Goal: Task Accomplishment & Management: Complete application form

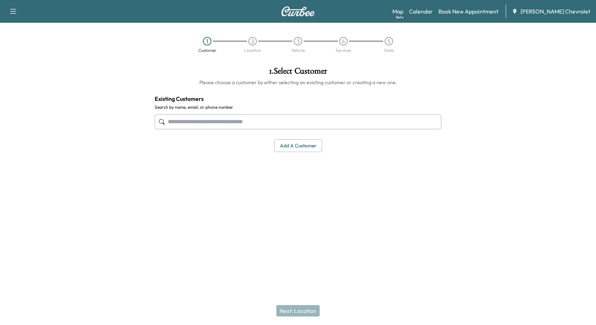
click at [304, 141] on button "Add a customer" at bounding box center [298, 145] width 48 height 13
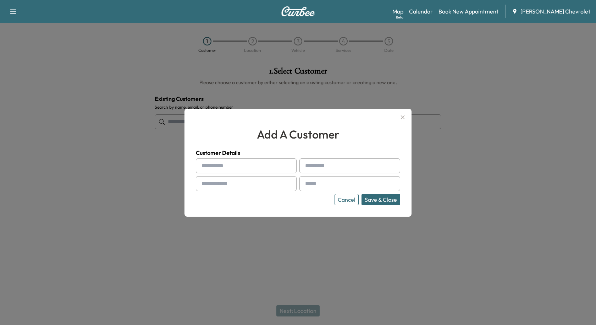
click at [280, 168] on input "text" at bounding box center [246, 165] width 101 height 15
click at [280, 162] on input "text" at bounding box center [246, 165] width 101 height 15
click at [279, 165] on input "text" at bounding box center [246, 165] width 101 height 15
click at [241, 149] on h4 "Customer Details" at bounding box center [298, 152] width 204 height 9
click at [202, 165] on div at bounding box center [203, 165] width 9 height 9
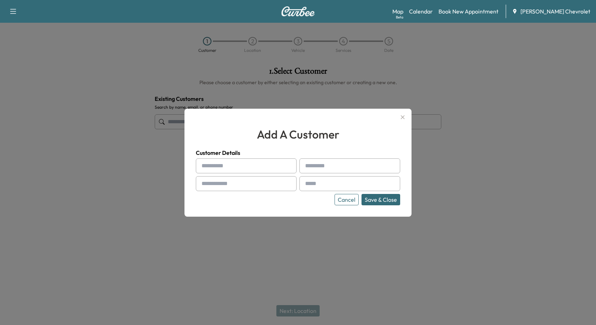
click at [209, 164] on input "text" at bounding box center [246, 165] width 101 height 15
click at [241, 148] on h4 "Customer Details" at bounding box center [298, 152] width 204 height 9
click at [239, 166] on input "text" at bounding box center [246, 165] width 101 height 15
click at [247, 155] on h4 "Customer Details" at bounding box center [298, 152] width 204 height 9
click at [230, 168] on input "text" at bounding box center [246, 165] width 101 height 15
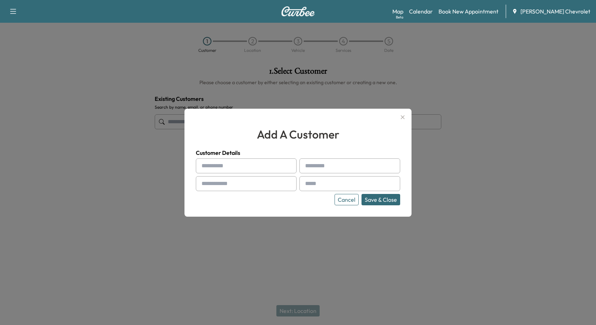
click at [241, 153] on h4 "Customer Details" at bounding box center [298, 152] width 204 height 9
click at [241, 160] on input "text" at bounding box center [246, 165] width 101 height 15
type input "****"
click at [301, 159] on input "text" at bounding box center [349, 165] width 101 height 15
type input "*******"
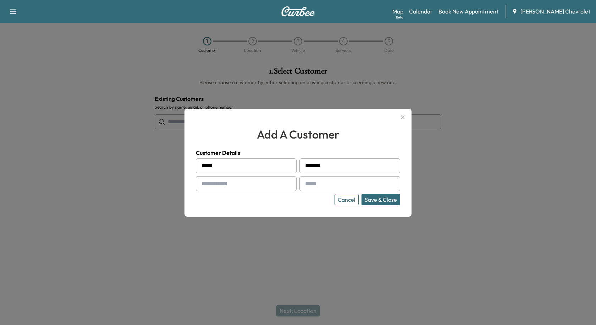
click at [217, 188] on input "text" at bounding box center [246, 183] width 101 height 15
click at [239, 181] on input "text" at bounding box center [246, 183] width 101 height 15
click at [224, 187] on input "text" at bounding box center [246, 183] width 101 height 15
paste input "**********"
type input "**********"
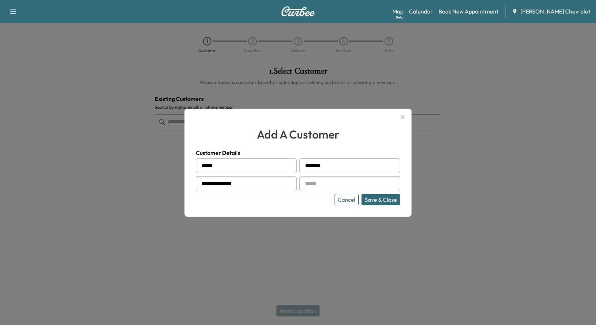
click at [314, 187] on input "text" at bounding box center [349, 183] width 101 height 15
click at [328, 191] on input "text" at bounding box center [349, 183] width 101 height 15
click at [333, 181] on input "text" at bounding box center [349, 183] width 101 height 15
paste input "**********"
type input "**********"
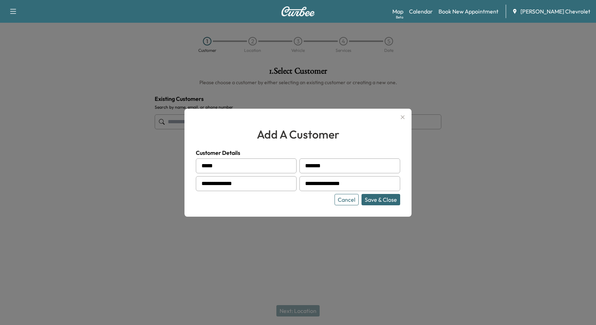
click at [374, 203] on button "Save & Close" at bounding box center [381, 199] width 39 height 11
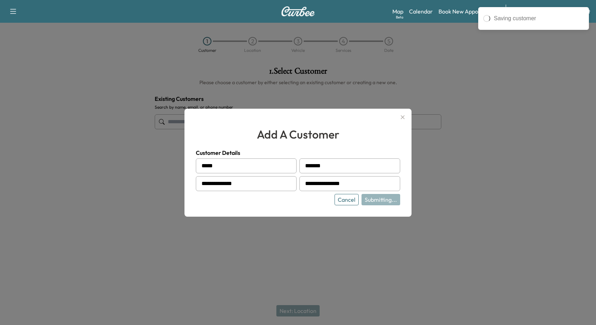
type input "**********"
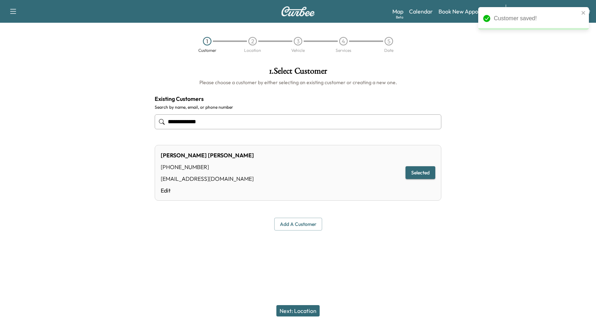
click at [309, 307] on button "Next: Location" at bounding box center [297, 310] width 43 height 11
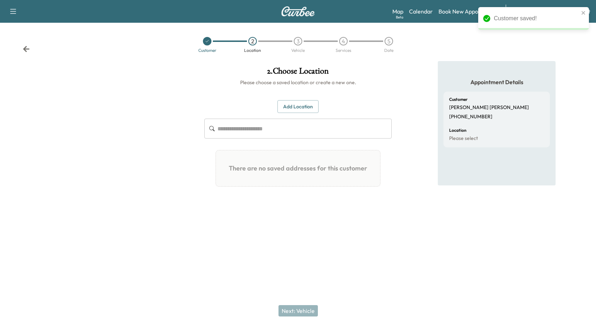
click at [288, 108] on button "Add Location" at bounding box center [297, 106] width 41 height 13
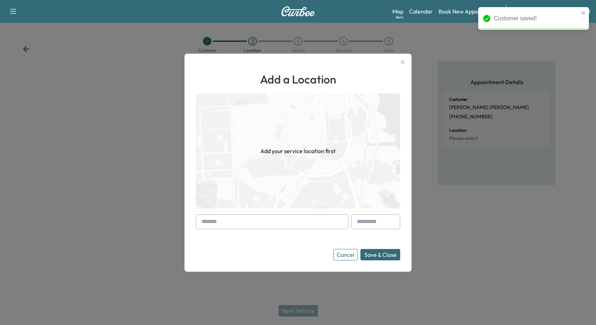
click at [263, 214] on input "text" at bounding box center [272, 221] width 153 height 15
paste input "**********"
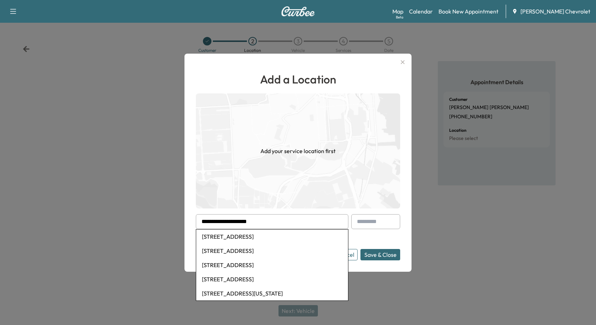
click at [316, 237] on li "[STREET_ADDRESS]" at bounding box center [272, 236] width 152 height 14
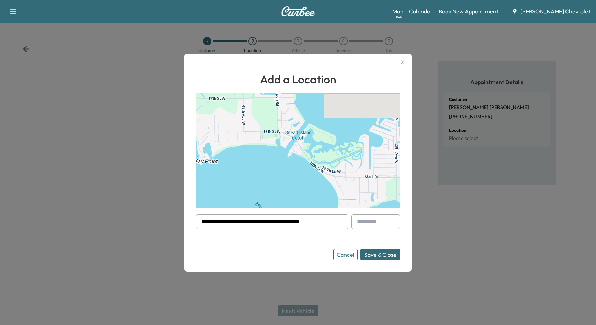
click at [326, 221] on input "**********" at bounding box center [272, 221] width 153 height 15
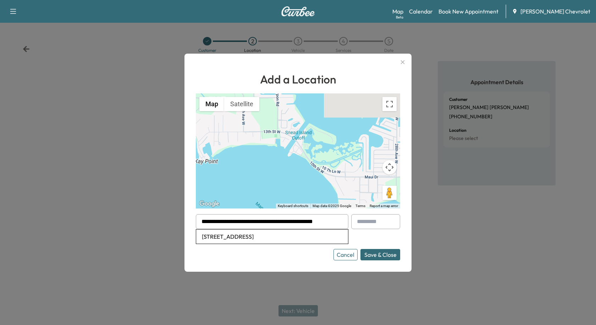
type input "**********"
click at [360, 249] on button "Save & Close" at bounding box center [380, 254] width 40 height 11
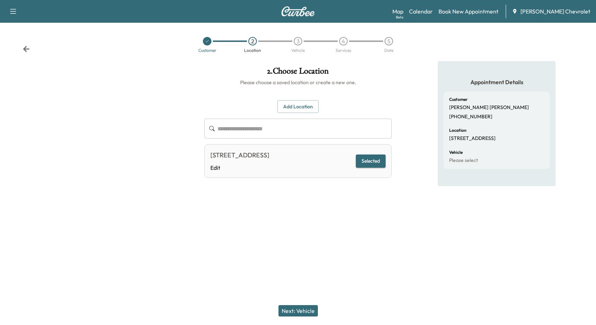
drag, startPoint x: 300, startPoint y: 304, endPoint x: 301, endPoint y: 307, distance: 3.6
click at [301, 304] on div "Next: Vehicle" at bounding box center [298, 310] width 596 height 28
click at [301, 307] on button "Next: Vehicle" at bounding box center [298, 310] width 39 height 11
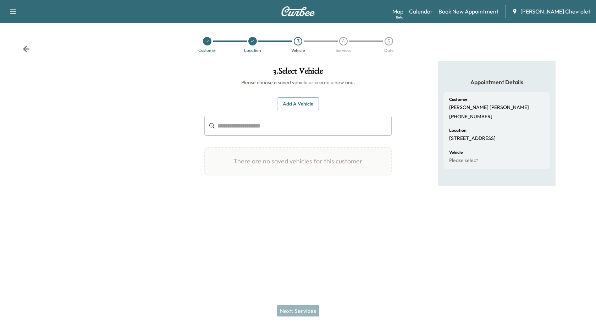
drag, startPoint x: 286, startPoint y: 99, endPoint x: 283, endPoint y: 111, distance: 12.0
click at [286, 99] on button "Add a Vehicle" at bounding box center [298, 103] width 42 height 13
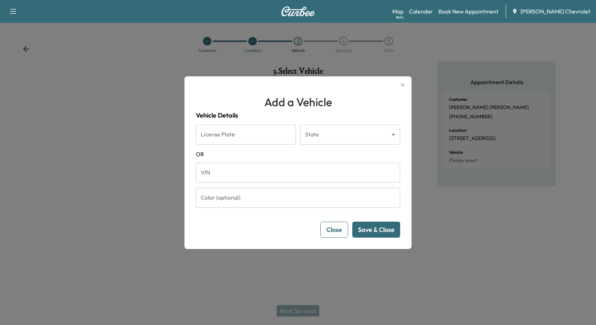
click at [250, 167] on input "VIN" at bounding box center [298, 172] width 204 height 20
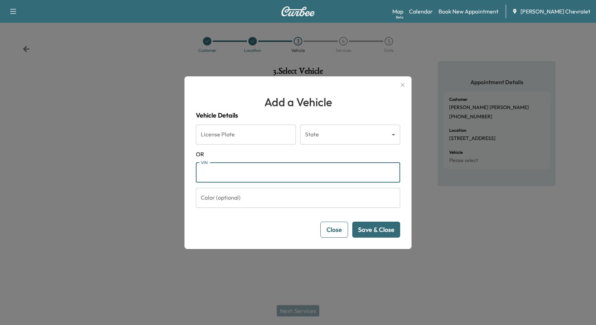
paste input "**********"
type input "**********"
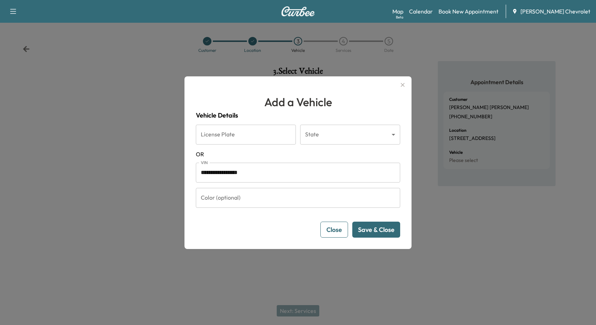
click at [403, 87] on icon "button" at bounding box center [402, 85] width 9 height 9
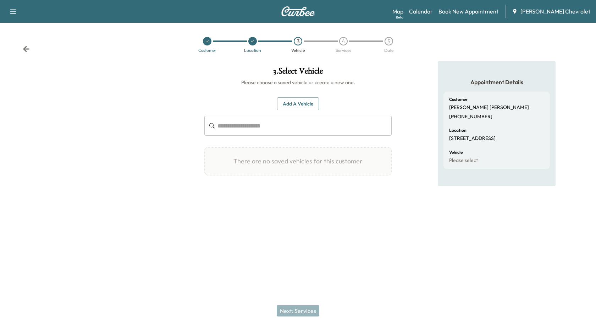
click at [478, 18] on div "Support Log Out Map Beta Calendar Book New Appointment [PERSON_NAME] Chevrolet" at bounding box center [298, 11] width 596 height 23
click at [480, 14] on link "Book New Appointment" at bounding box center [469, 11] width 60 height 9
click at [477, 10] on link "Book New Appointment" at bounding box center [469, 11] width 60 height 9
click at [437, 16] on div "Map Beta Calendar Book New Appointment [PERSON_NAME] Chevrolet" at bounding box center [491, 11] width 198 height 13
click at [433, 12] on link "Calendar" at bounding box center [421, 11] width 24 height 9
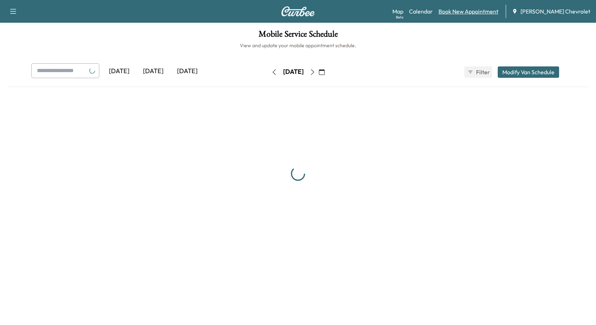
click at [461, 10] on link "Book New Appointment" at bounding box center [469, 11] width 60 height 9
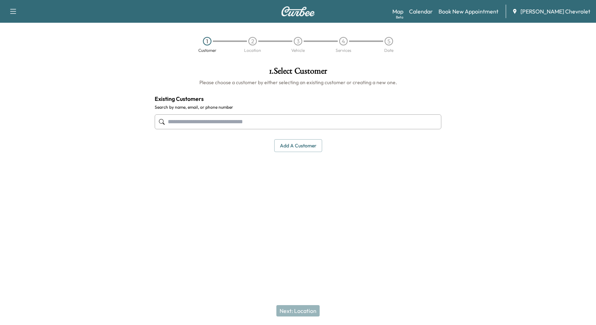
click at [286, 141] on button "Add a customer" at bounding box center [298, 145] width 48 height 13
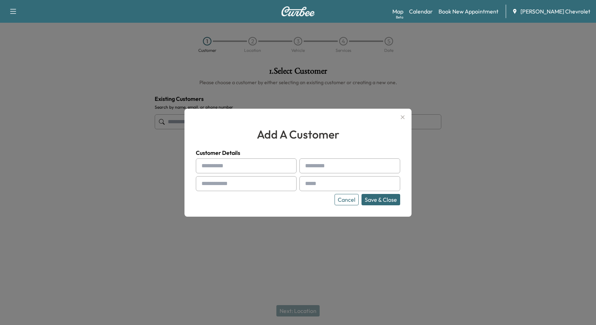
click at [202, 162] on div at bounding box center [203, 165] width 9 height 9
click at [205, 164] on div at bounding box center [203, 165] width 9 height 9
click at [214, 166] on input "text" at bounding box center [246, 165] width 101 height 15
type input "*****"
click at [364, 166] on input "text" at bounding box center [349, 165] width 101 height 15
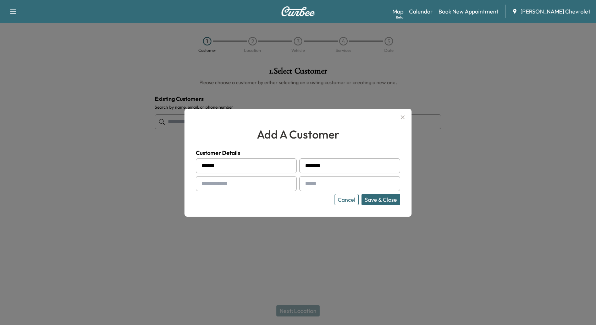
type input "*******"
click at [264, 190] on input "text" at bounding box center [246, 183] width 101 height 15
click at [219, 183] on input "text" at bounding box center [246, 183] width 101 height 15
paste input "**********"
type input "**********"
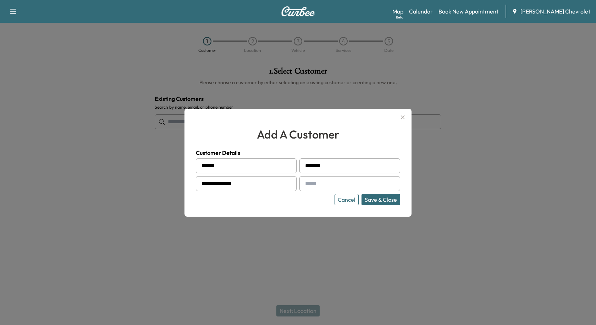
click at [351, 190] on input "text" at bounding box center [349, 183] width 101 height 15
paste input "**********"
click at [382, 195] on button "Save & Close" at bounding box center [381, 199] width 39 height 11
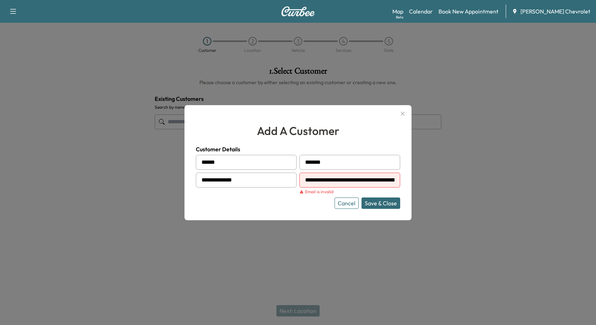
scroll to position [0, 9]
drag, startPoint x: 338, startPoint y: 180, endPoint x: 559, endPoint y: 188, distance: 221.2
click at [548, 185] on div "**********" at bounding box center [298, 162] width 596 height 325
type input "**********"
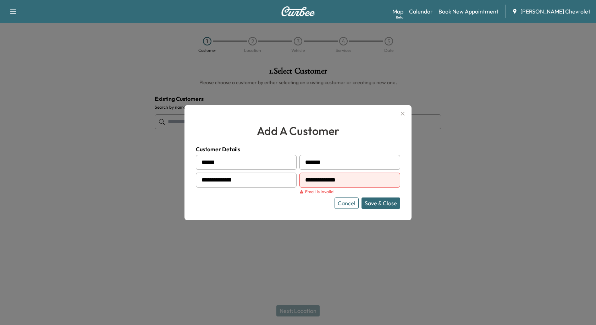
click at [362, 197] on button "Save & Close" at bounding box center [381, 202] width 39 height 11
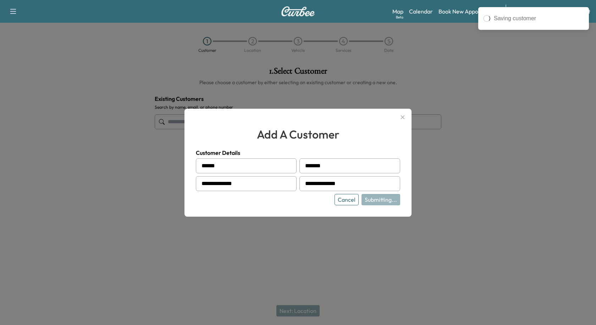
type input "**********"
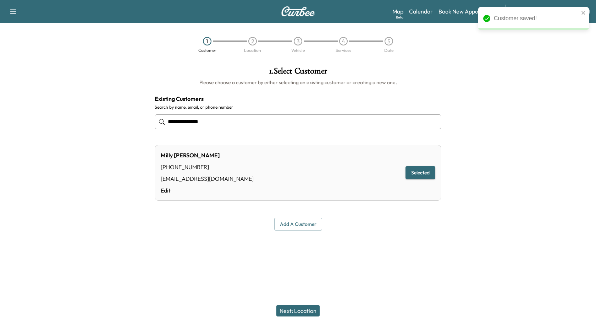
click at [288, 308] on button "Next: Location" at bounding box center [297, 310] width 43 height 11
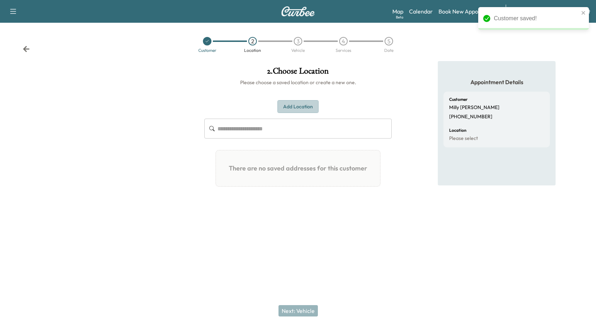
click at [301, 106] on button "Add Location" at bounding box center [297, 106] width 41 height 13
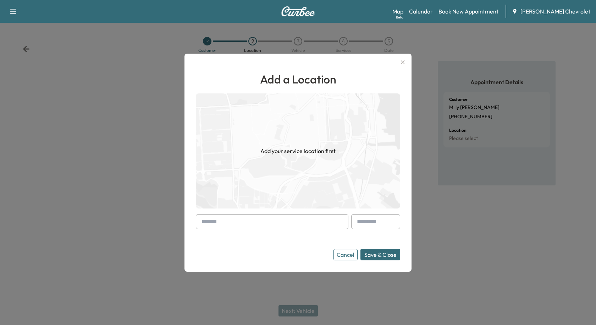
click at [210, 221] on input "text" at bounding box center [272, 221] width 153 height 15
paste input "**********"
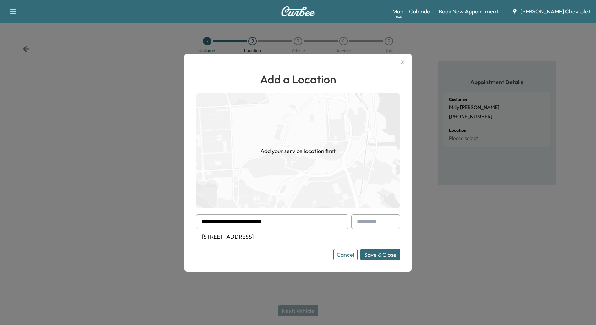
click at [329, 238] on li "[STREET_ADDRESS]" at bounding box center [272, 236] width 152 height 14
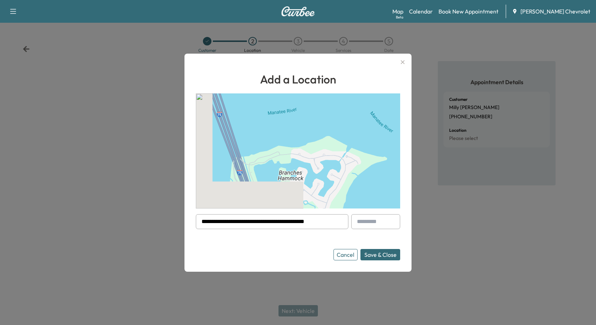
click at [344, 220] on div at bounding box center [341, 221] width 9 height 9
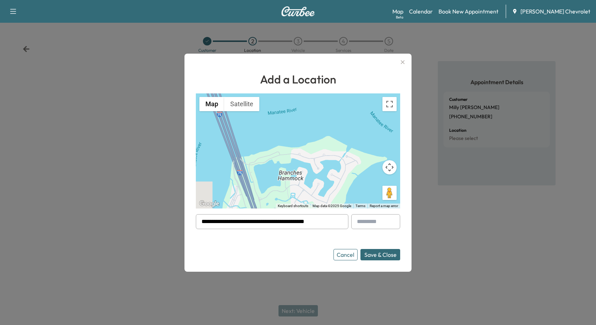
click at [336, 219] on input "**********" at bounding box center [272, 221] width 153 height 15
type input "**********"
click at [360, 249] on button "Save & Close" at bounding box center [380, 254] width 40 height 11
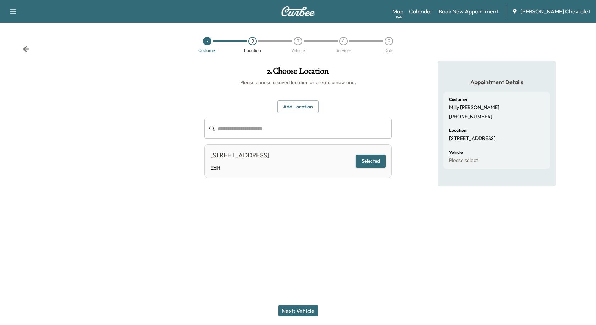
click at [269, 160] on div "[STREET_ADDRESS]" at bounding box center [239, 155] width 59 height 10
click at [215, 172] on link "Edit" at bounding box center [239, 167] width 59 height 9
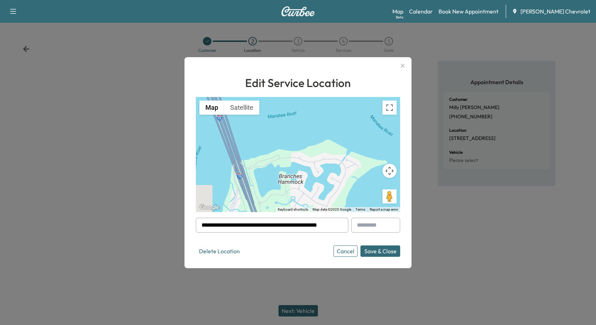
drag, startPoint x: 317, startPoint y: 165, endPoint x: 348, endPoint y: 100, distance: 72.2
click at [348, 100] on div "To activate drag with keyboard, press Alt + Enter. Once in keyboard drag state,…" at bounding box center [298, 154] width 204 height 115
click at [381, 251] on button "Save & Close" at bounding box center [380, 250] width 40 height 11
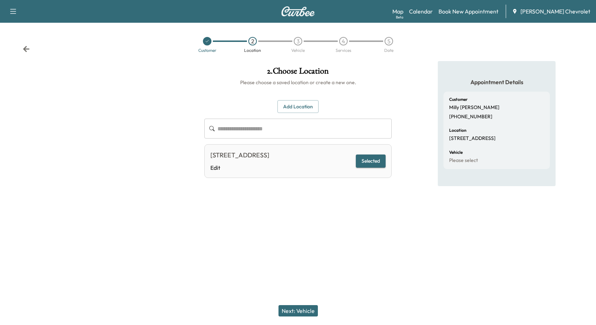
click at [311, 311] on button "Next: Vehicle" at bounding box center [298, 310] width 39 height 11
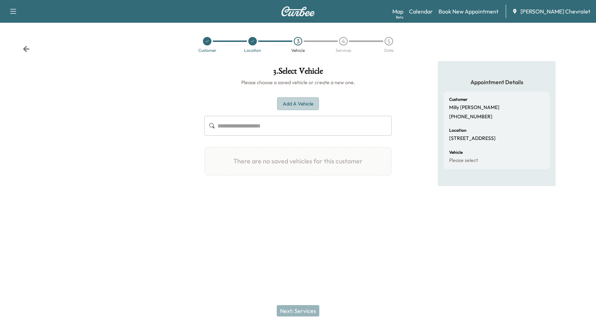
click at [287, 107] on button "Add a Vehicle" at bounding box center [298, 103] width 42 height 13
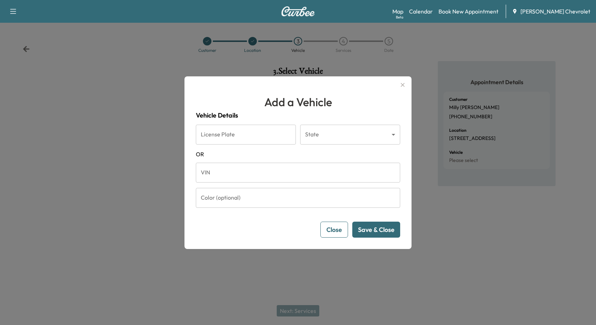
click at [243, 181] on input "VIN" at bounding box center [298, 172] width 204 height 20
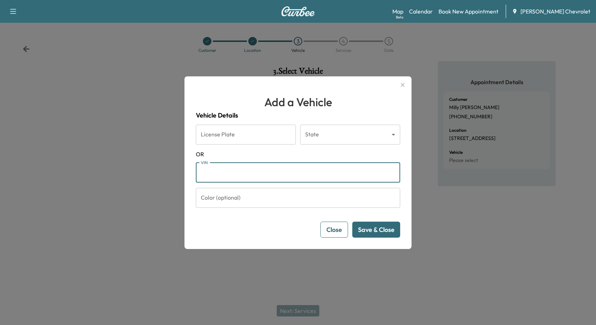
paste input "**********"
type input "**********"
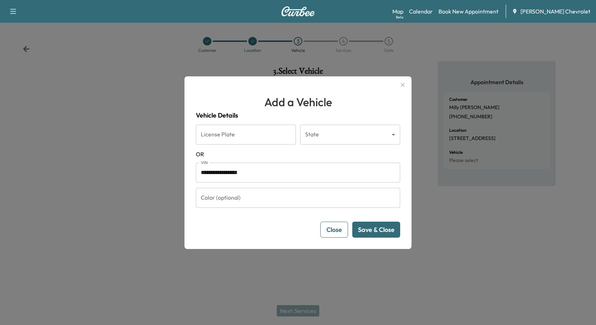
click at [375, 230] on button "Save & Close" at bounding box center [376, 229] width 48 height 16
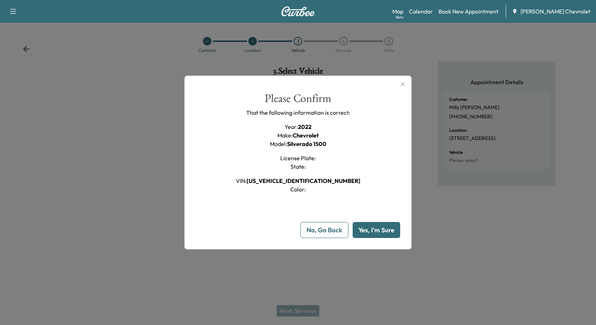
click at [370, 227] on button "Yes, I'm Sure" at bounding box center [377, 230] width 48 height 16
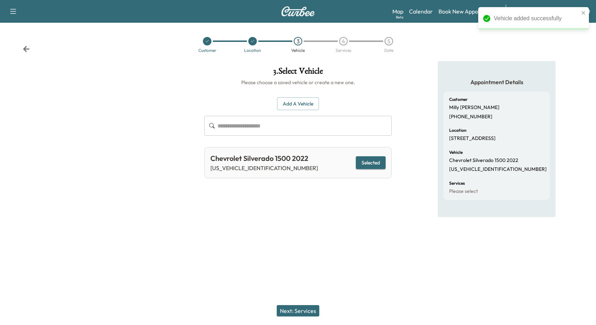
click at [279, 307] on button "Next: Services" at bounding box center [298, 310] width 43 height 11
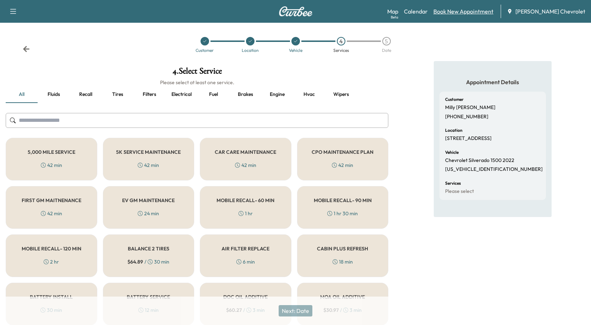
click at [471, 8] on link "Book New Appointment" at bounding box center [463, 11] width 60 height 9
click at [424, 10] on link "Calendar" at bounding box center [416, 11] width 24 height 9
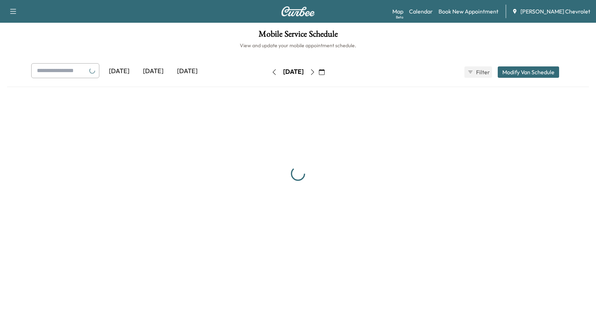
click at [450, 8] on div "Map Beta Calendar Book New Appointment [PERSON_NAME] Chevrolet" at bounding box center [491, 11] width 198 height 13
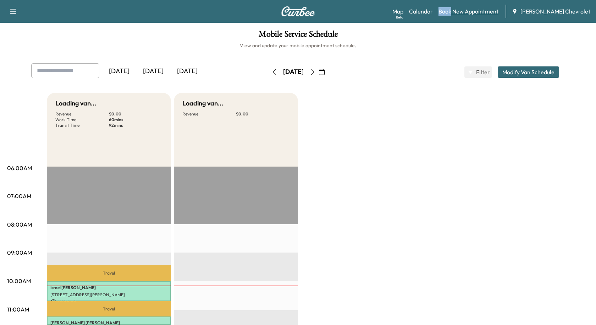
click at [451, 9] on div "Map Beta Calendar Book New Appointment [PERSON_NAME] Chevrolet" at bounding box center [491, 11] width 198 height 13
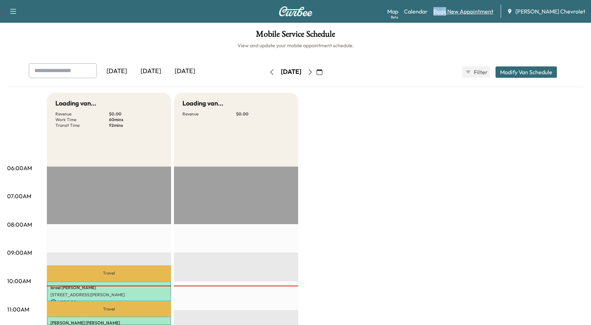
click at [452, 11] on link "Book New Appointment" at bounding box center [463, 11] width 60 height 9
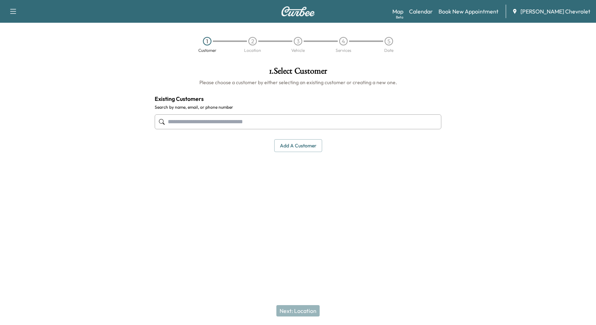
click at [316, 144] on button "Add a customer" at bounding box center [298, 145] width 48 height 13
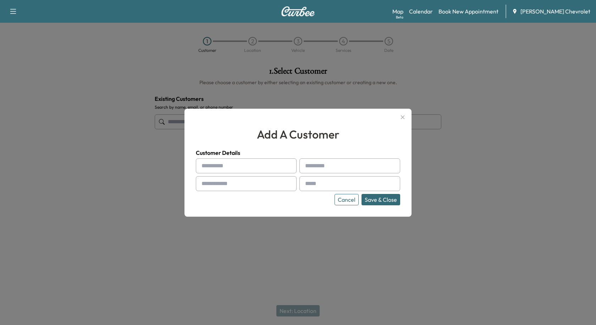
click at [233, 167] on input "text" at bounding box center [246, 165] width 101 height 15
type input "*******"
type input "*****"
click at [227, 191] on div "******* ***** Cancel Save & Close" at bounding box center [298, 181] width 204 height 47
click at [227, 186] on input "text" at bounding box center [246, 183] width 101 height 15
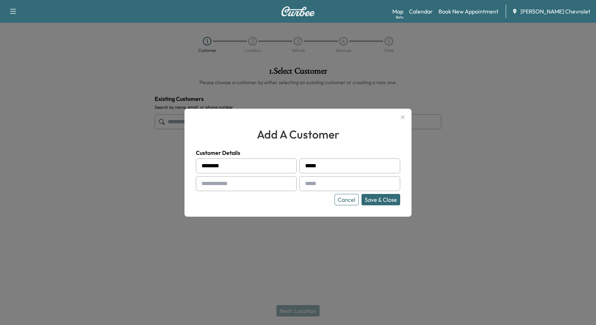
paste input "**********"
type input "**********"
click at [340, 182] on input "text" at bounding box center [349, 183] width 101 height 15
click at [335, 178] on input "text" at bounding box center [349, 183] width 101 height 15
type input "**********"
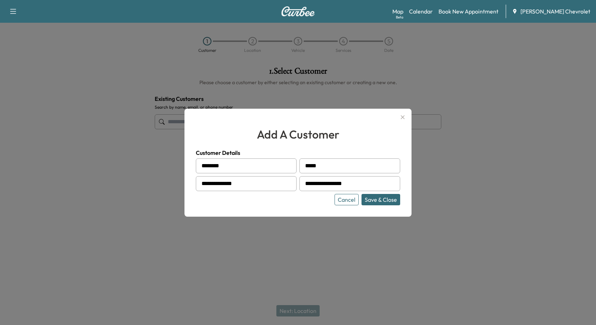
click at [385, 203] on button "Save & Close" at bounding box center [381, 199] width 39 height 11
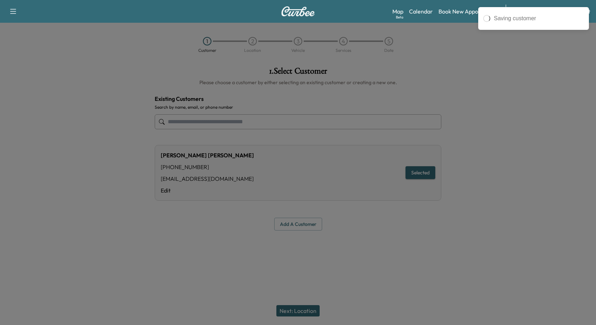
type input "**********"
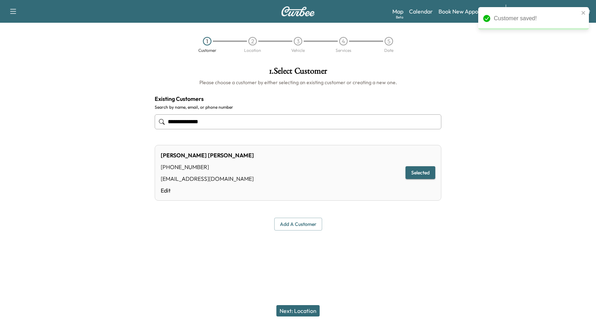
click at [288, 307] on button "Next: Location" at bounding box center [297, 310] width 43 height 11
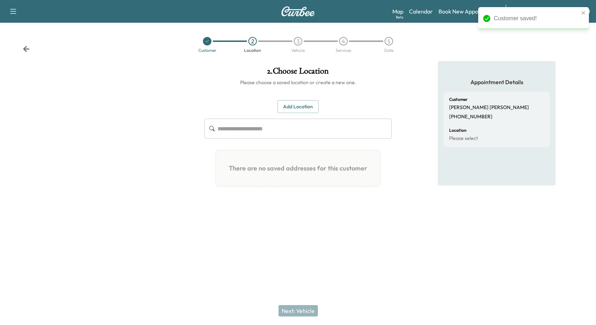
click at [287, 110] on button "Add Location" at bounding box center [297, 106] width 41 height 13
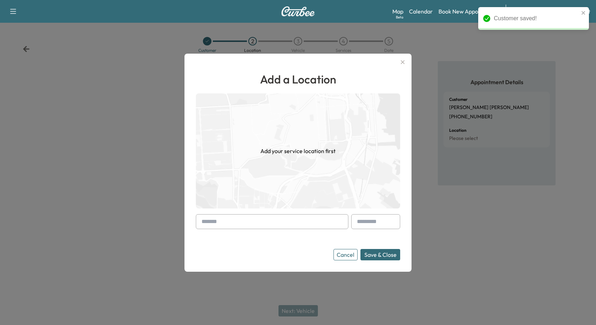
click at [225, 221] on input "text" at bounding box center [272, 221] width 153 height 15
paste input "**********"
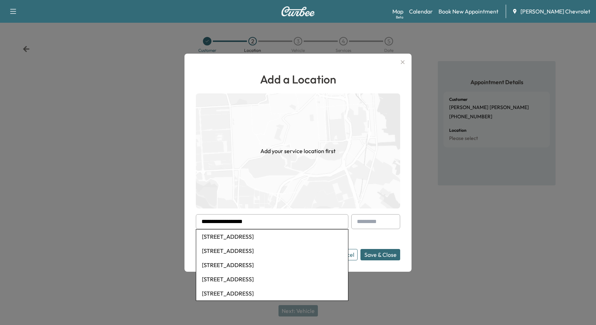
click at [282, 236] on li "[STREET_ADDRESS]" at bounding box center [272, 236] width 152 height 14
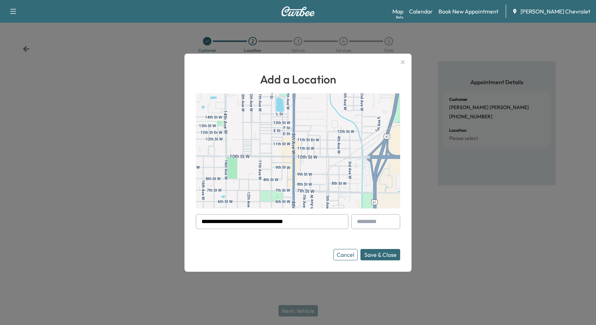
click at [309, 223] on input "**********" at bounding box center [272, 221] width 153 height 15
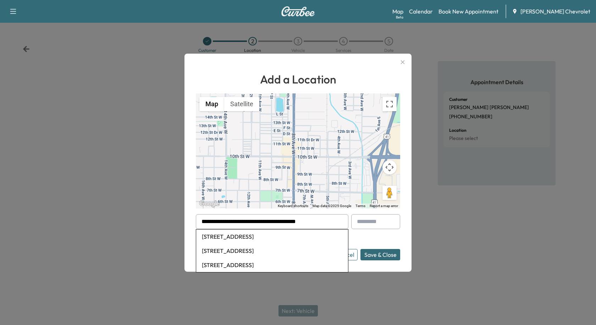
type input "**********"
click at [360, 249] on button "Save & Close" at bounding box center [380, 254] width 40 height 11
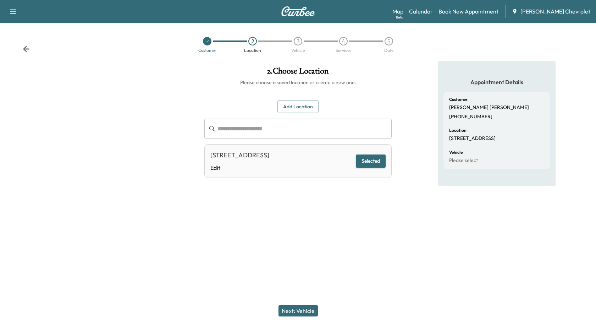
click at [269, 159] on div "[STREET_ADDRESS]" at bounding box center [239, 155] width 59 height 10
click at [215, 167] on link "Edit" at bounding box center [239, 167] width 59 height 9
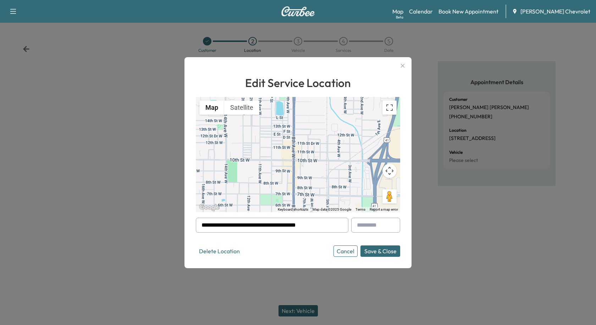
click at [365, 249] on button "Save & Close" at bounding box center [380, 250] width 40 height 11
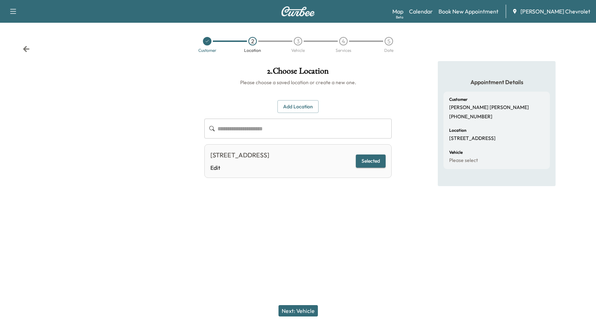
click at [304, 312] on button "Next: Vehicle" at bounding box center [298, 310] width 39 height 11
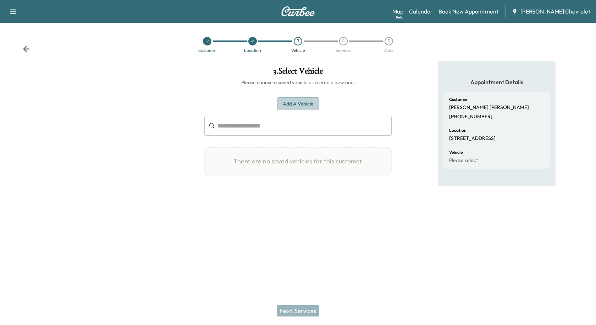
click at [308, 109] on button "Add a Vehicle" at bounding box center [298, 103] width 42 height 13
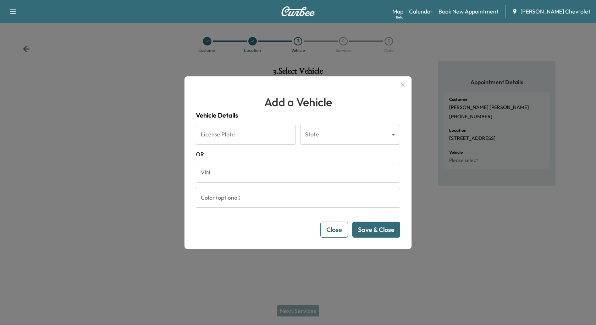
click at [223, 171] on input "VIN" at bounding box center [298, 172] width 204 height 20
click at [261, 167] on input "VIN" at bounding box center [298, 172] width 204 height 20
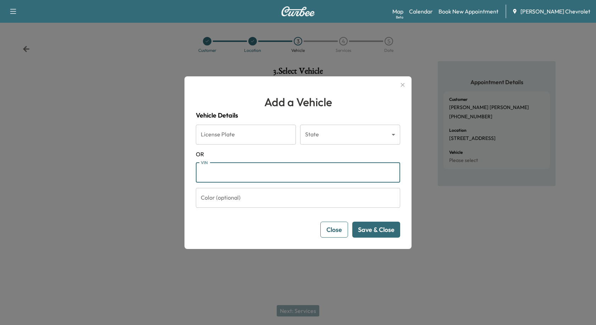
paste input "**********"
type input "**********"
click at [378, 235] on button "Save & Close" at bounding box center [376, 229] width 48 height 16
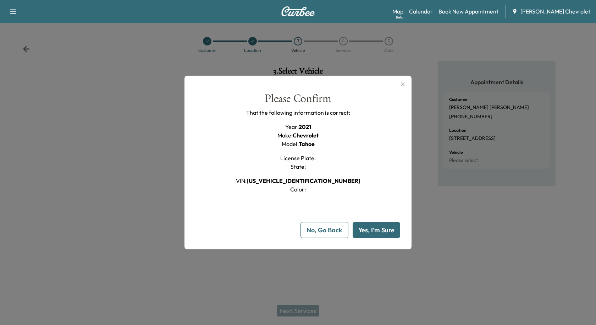
click at [369, 225] on button "Yes, I'm Sure" at bounding box center [377, 230] width 48 height 16
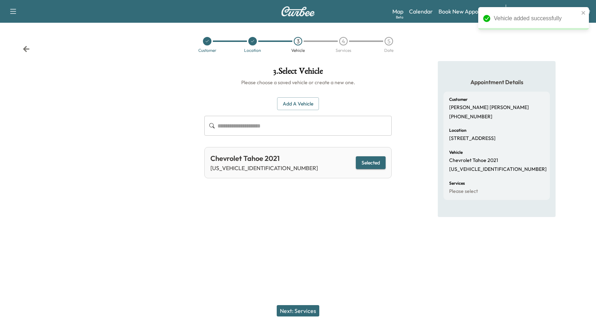
click at [302, 304] on div "Next: Services" at bounding box center [298, 310] width 596 height 28
click at [300, 307] on button "Next: Services" at bounding box center [298, 310] width 43 height 11
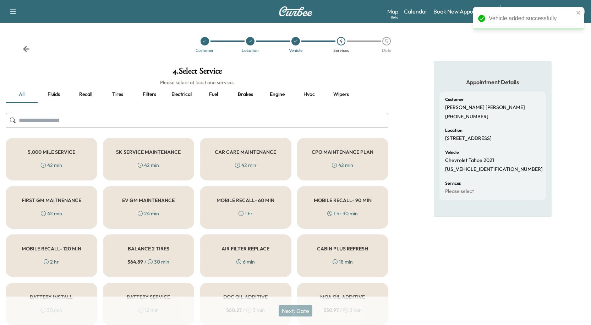
click at [169, 123] on input "text" at bounding box center [197, 120] width 382 height 15
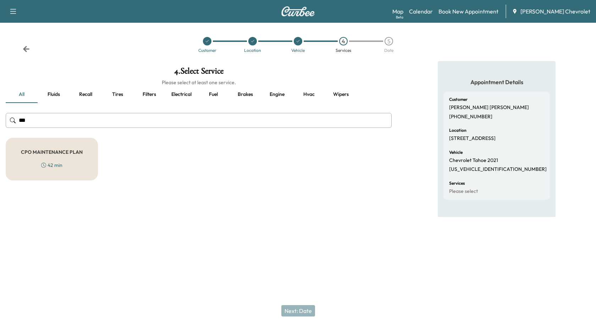
type input "***"
click at [446, 9] on div "Map Beta Calendar Book New Appointment [PERSON_NAME] Chevrolet" at bounding box center [491, 11] width 198 height 13
click at [433, 11] on link "Calendar" at bounding box center [421, 11] width 24 height 9
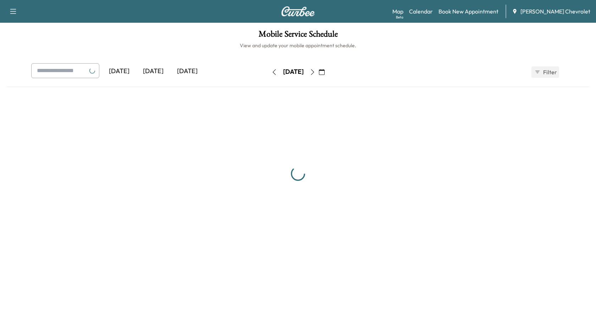
click at [433, 11] on link "Calendar" at bounding box center [421, 11] width 24 height 9
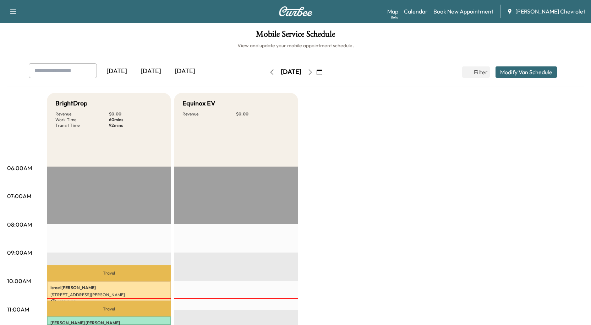
click at [432, 6] on div "Map Beta Calendar Book New Appointment [PERSON_NAME] Chevrolet" at bounding box center [486, 11] width 198 height 13
click at [428, 7] on link "Calendar" at bounding box center [416, 11] width 24 height 9
click at [449, 7] on link "Book New Appointment" at bounding box center [463, 11] width 60 height 9
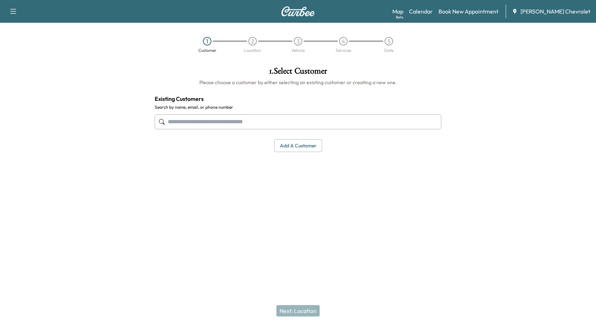
click at [281, 150] on button "Add a customer" at bounding box center [298, 145] width 48 height 13
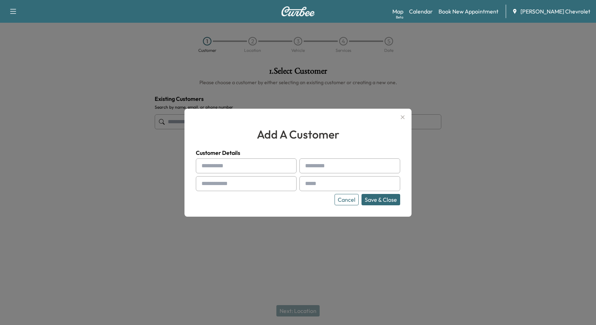
click at [220, 169] on input "text" at bounding box center [246, 165] width 101 height 15
type input "*******"
drag, startPoint x: 228, startPoint y: 167, endPoint x: 165, endPoint y: 166, distance: 62.8
click at [165, 166] on div "add a customer Customer Details ******* Cancel Save & Close" at bounding box center [298, 162] width 596 height 325
type input "*******"
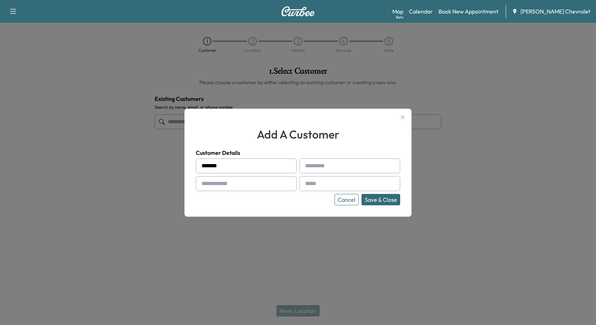
drag, startPoint x: 313, startPoint y: 159, endPoint x: 307, endPoint y: 163, distance: 7.6
click at [313, 159] on input "text" at bounding box center [349, 165] width 101 height 15
type input "*******"
click at [246, 183] on input "text" at bounding box center [246, 183] width 101 height 15
drag, startPoint x: 192, startPoint y: 184, endPoint x: 198, endPoint y: 183, distance: 6.0
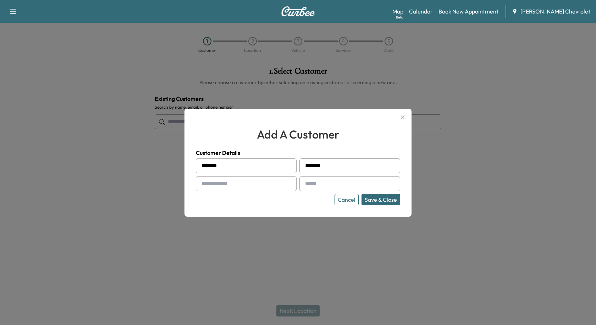
click at [192, 184] on div "add a customer Customer Details ******* ******* Cancel Save & Close" at bounding box center [297, 163] width 227 height 108
click at [198, 183] on input "text" at bounding box center [246, 183] width 101 height 15
paste input "**********"
type input "**********"
click at [321, 190] on input "text" at bounding box center [349, 183] width 101 height 15
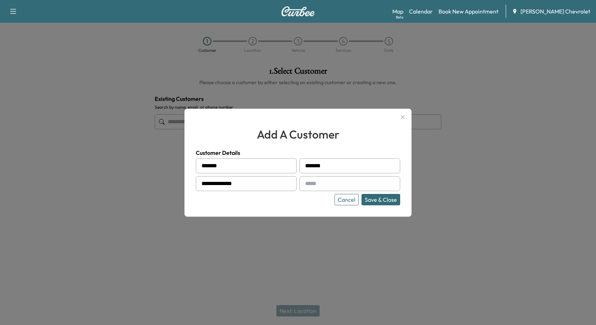
click at [331, 184] on input "text" at bounding box center [349, 183] width 101 height 15
paste input "**********"
drag, startPoint x: 344, startPoint y: 185, endPoint x: 423, endPoint y: 181, distance: 78.5
click at [425, 181] on div "**********" at bounding box center [298, 162] width 596 height 325
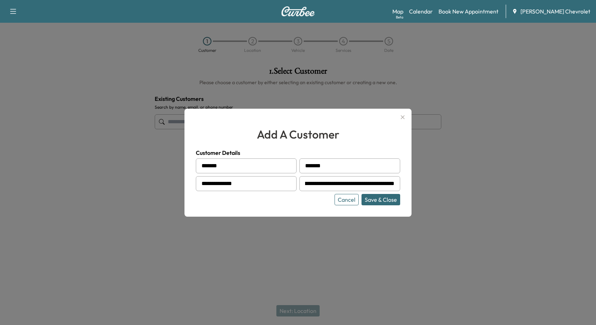
scroll to position [0, 0]
drag, startPoint x: 338, startPoint y: 185, endPoint x: 261, endPoint y: 182, distance: 77.7
click at [264, 183] on div "**********" at bounding box center [298, 181] width 204 height 47
paste input "**********"
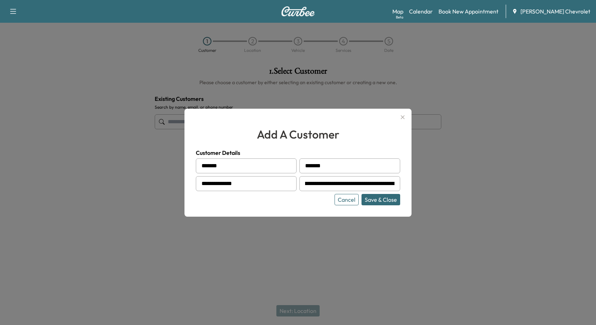
drag, startPoint x: 343, startPoint y: 185, endPoint x: 395, endPoint y: 182, distance: 51.2
click at [395, 182] on div "**********" at bounding box center [349, 183] width 101 height 15
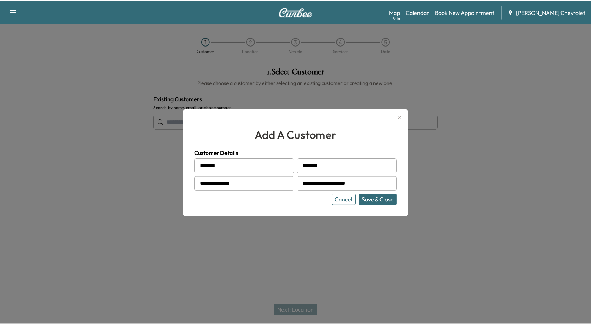
scroll to position [0, 0]
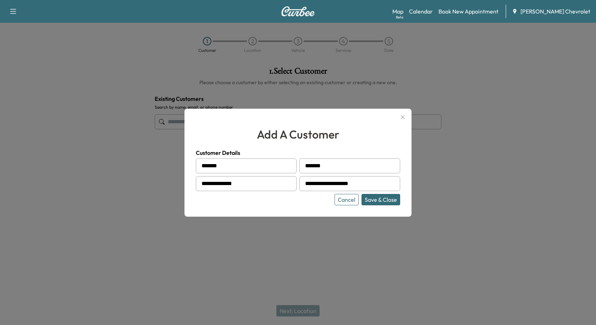
type input "**********"
click at [375, 201] on button "Save & Close" at bounding box center [381, 199] width 39 height 11
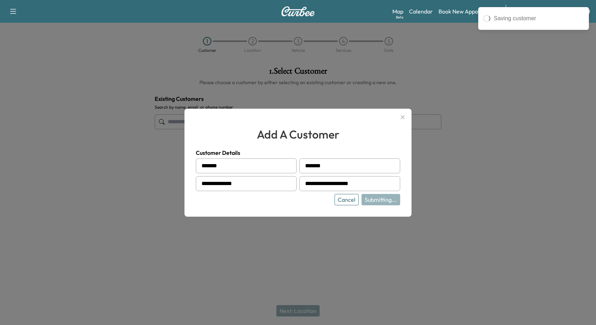
type input "**********"
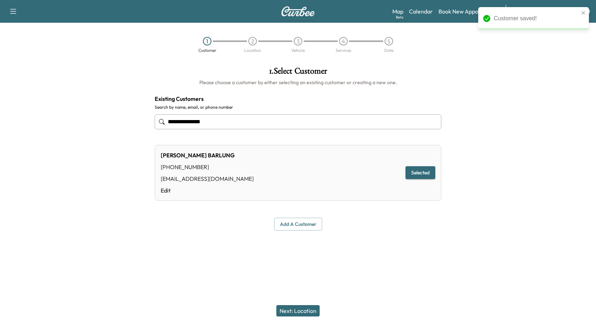
click at [313, 308] on button "Next: Location" at bounding box center [297, 310] width 43 height 11
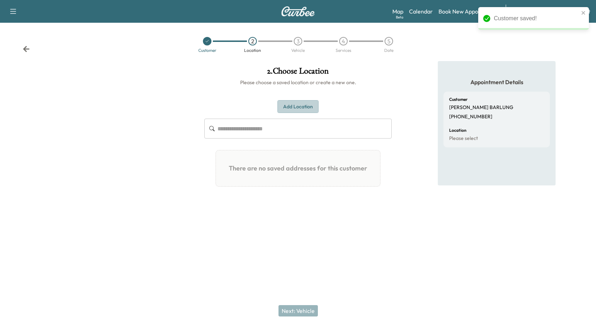
click at [296, 101] on button "Add Location" at bounding box center [297, 106] width 41 height 13
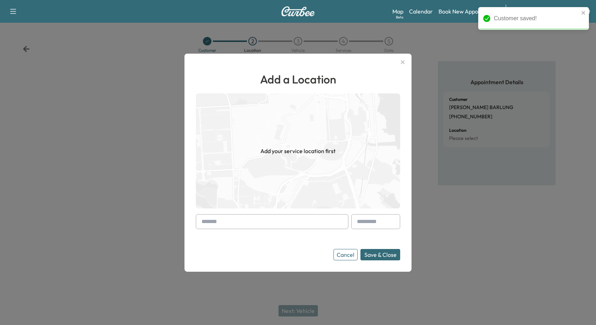
click at [205, 217] on div at bounding box center [203, 221] width 9 height 9
click at [204, 218] on div at bounding box center [203, 221] width 9 height 9
click at [207, 220] on div at bounding box center [203, 221] width 9 height 9
click at [220, 226] on input "text" at bounding box center [272, 221] width 153 height 15
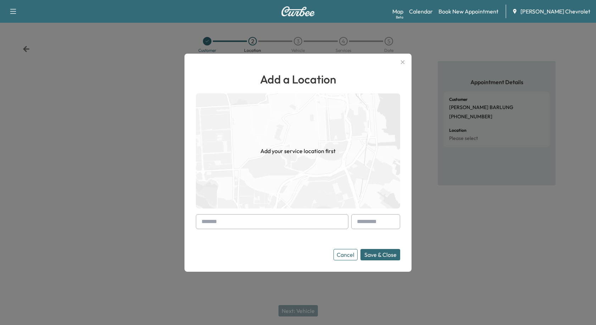
click at [286, 224] on input "text" at bounding box center [272, 221] width 153 height 15
paste input "**********"
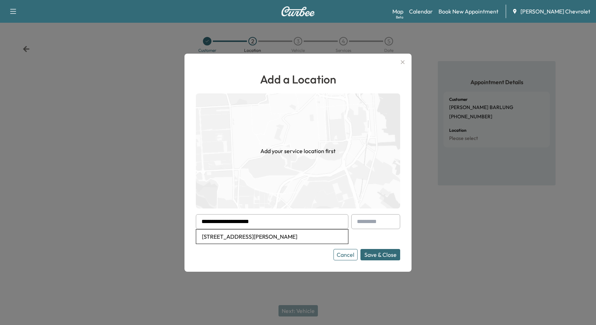
click at [288, 237] on li "[STREET_ADDRESS][PERSON_NAME]" at bounding box center [272, 236] width 152 height 14
type input "**********"
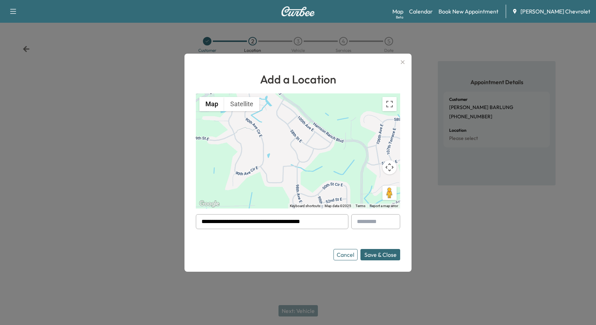
click at [371, 254] on button "Save & Close" at bounding box center [380, 254] width 40 height 11
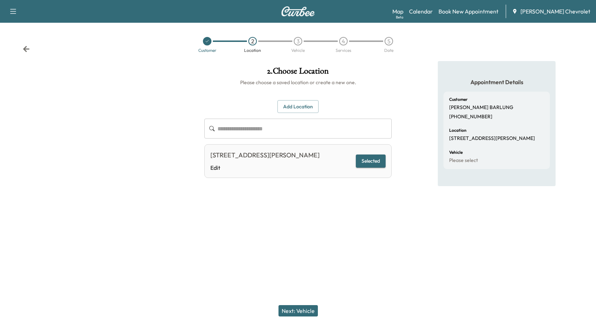
click at [301, 312] on button "Next: Vehicle" at bounding box center [298, 310] width 39 height 11
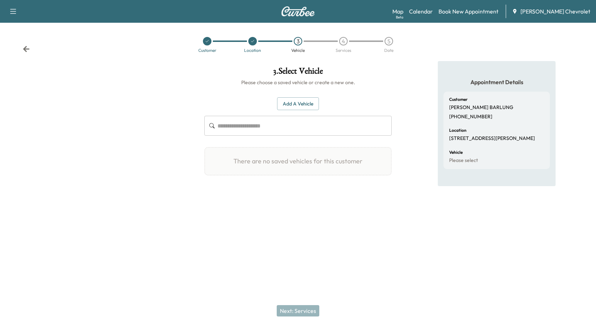
click at [288, 106] on button "Add a Vehicle" at bounding box center [298, 103] width 42 height 13
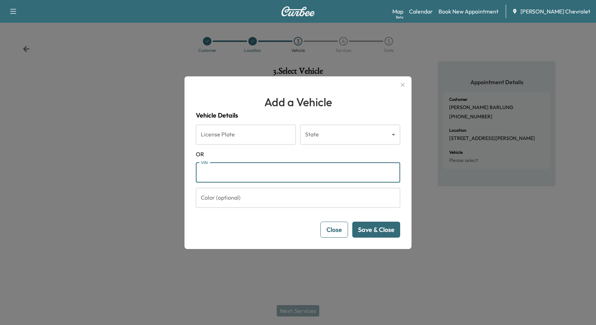
click at [262, 168] on input "VIN" at bounding box center [298, 172] width 204 height 20
paste input "**********"
type input "**********"
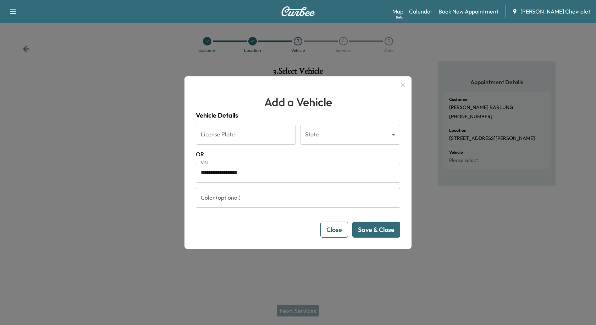
click at [378, 230] on button "Save & Close" at bounding box center [376, 229] width 48 height 16
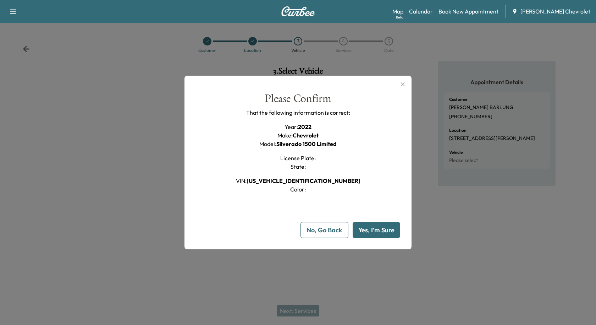
click at [373, 233] on button "Yes, I'm Sure" at bounding box center [377, 230] width 48 height 16
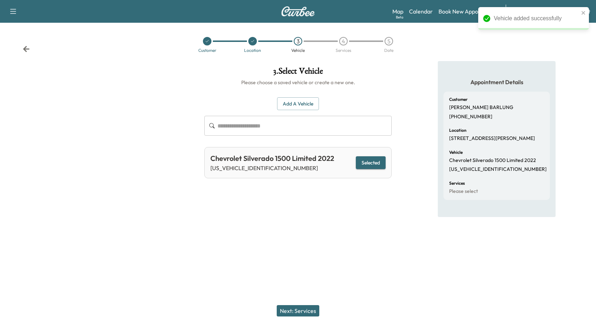
click at [294, 314] on button "Next: Services" at bounding box center [298, 310] width 43 height 11
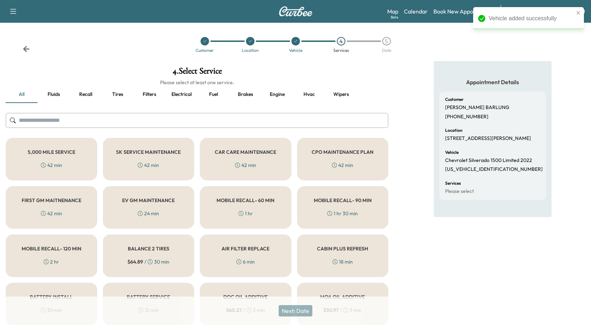
click at [148, 116] on input "text" at bounding box center [197, 120] width 382 height 15
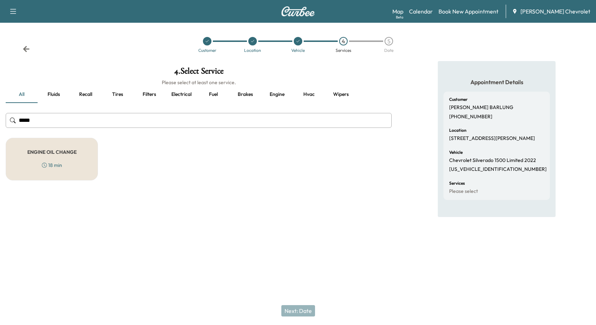
type input "*****"
click at [39, 159] on div "ENGINE OIL CHANGE 18 min" at bounding box center [52, 159] width 92 height 43
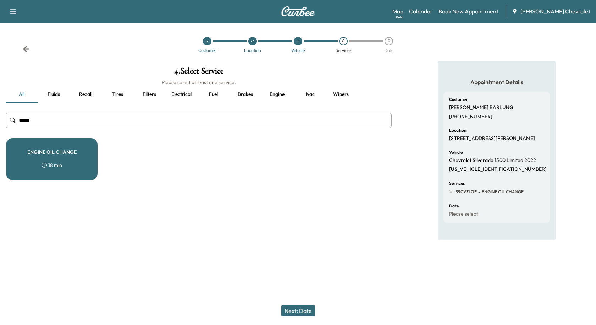
click at [305, 314] on button "Next: Date" at bounding box center [298, 310] width 34 height 11
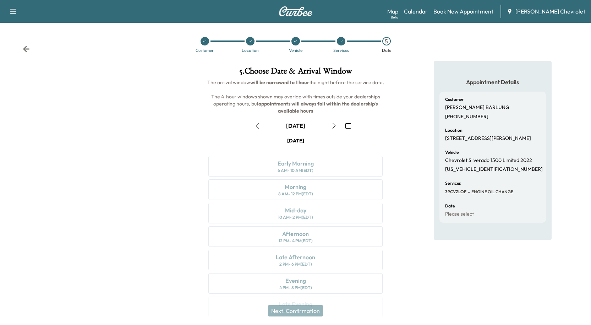
click at [25, 51] on icon at bounding box center [26, 48] width 7 height 7
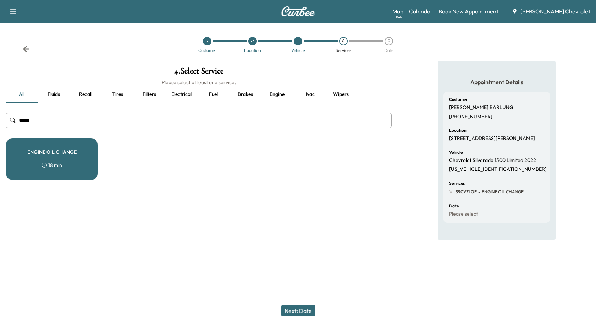
click at [137, 122] on input "*****" at bounding box center [199, 120] width 386 height 15
drag, startPoint x: 84, startPoint y: 121, endPoint x: -30, endPoint y: 113, distance: 113.8
click at [0, 113] on html "Support Log Out Map Beta Calendar Book New Appointment [PERSON_NAME] Chevrolet …" at bounding box center [298, 162] width 596 height 325
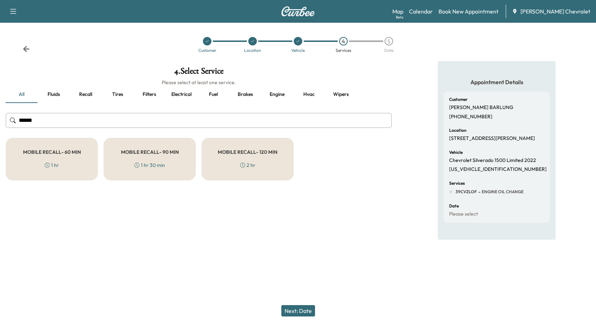
type input "******"
click at [61, 155] on div "MOBILE RECALL- 60 MIN 1 hr" at bounding box center [52, 159] width 92 height 43
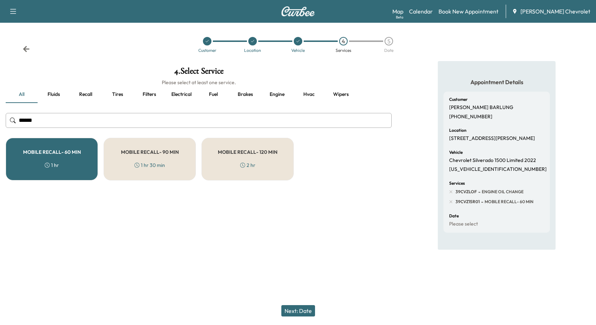
click at [132, 160] on div "MOBILE RECALL- 90 MIN 1 hr 30 min" at bounding box center [150, 159] width 92 height 43
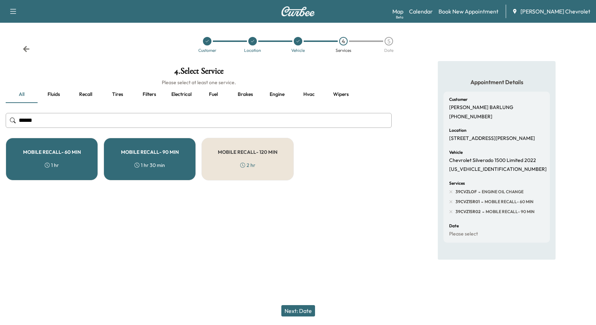
click at [294, 315] on button "Next: Date" at bounding box center [298, 310] width 34 height 11
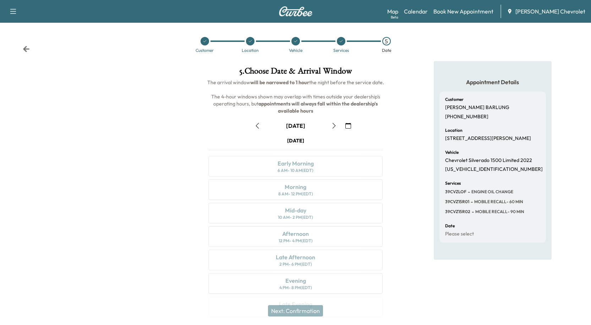
click at [346, 123] on icon "button" at bounding box center [348, 126] width 6 height 6
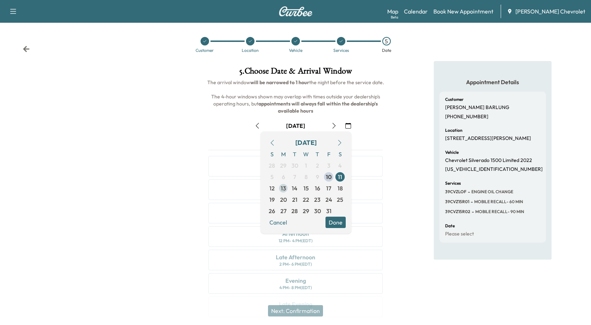
click at [285, 189] on span "13" at bounding box center [283, 188] width 5 height 9
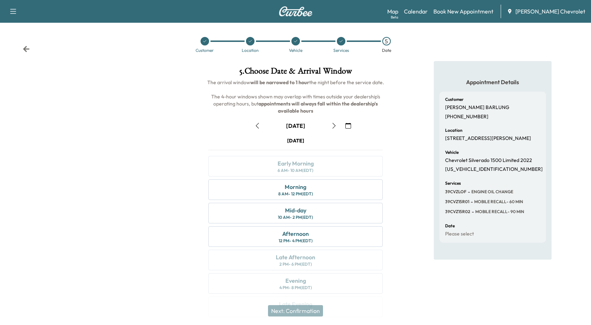
click at [352, 125] on button "button" at bounding box center [348, 125] width 12 height 11
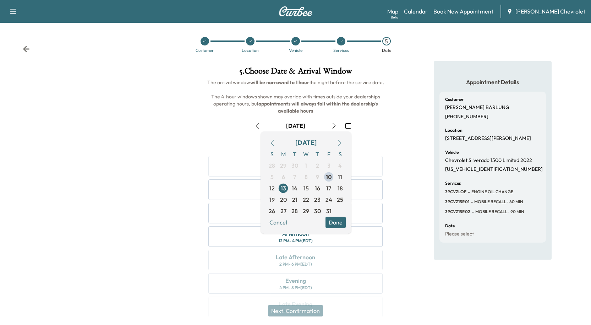
click at [379, 127] on div "[DATE]" at bounding box center [296, 125] width 186 height 11
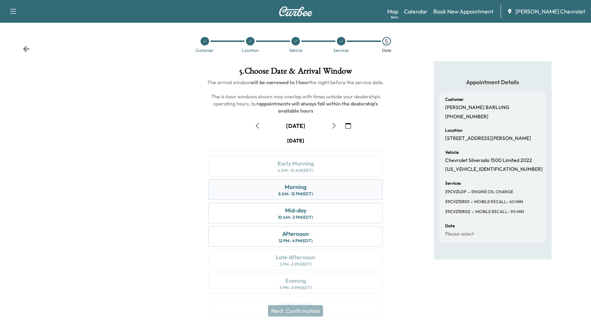
click at [318, 190] on div "Morning 8 AM - 12 PM (EDT)" at bounding box center [295, 189] width 174 height 21
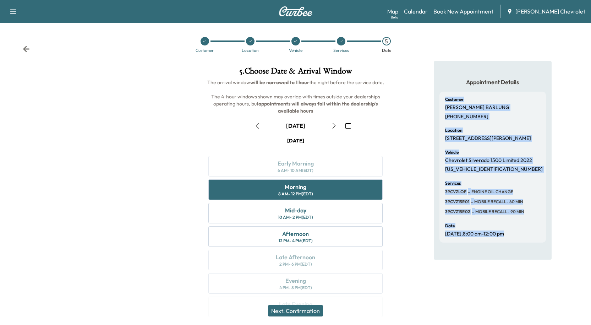
drag, startPoint x: 445, startPoint y: 98, endPoint x: 518, endPoint y: 242, distance: 160.9
click at [517, 242] on div "Customer [PERSON_NAME] [PHONE_NUMBER] Location [STREET_ADDRESS][PERSON_NAME] Ve…" at bounding box center [492, 167] width 106 height 151
click at [518, 242] on div "Appointment Details Customer [PERSON_NAME] [PHONE_NUMBER] Location [STREET_ADDR…" at bounding box center [493, 160] width 118 height 198
click at [457, 238] on div "Customer [PERSON_NAME] [PHONE_NUMBER] Location [STREET_ADDRESS][PERSON_NAME] Ve…" at bounding box center [492, 167] width 106 height 151
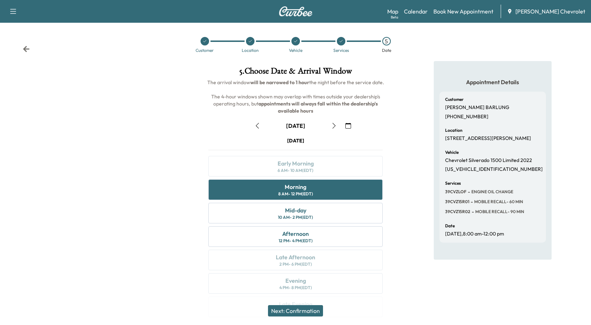
click at [301, 306] on button "Next: Confirmation" at bounding box center [295, 310] width 55 height 11
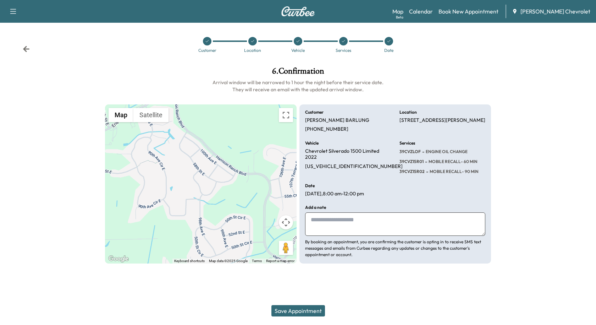
click at [363, 228] on textarea at bounding box center [395, 223] width 180 height 23
click at [402, 142] on h6 "Services" at bounding box center [407, 143] width 16 height 4
drag, startPoint x: 400, startPoint y: 140, endPoint x: 484, endPoint y: 184, distance: 95.2
click at [484, 184] on div "Customer [PERSON_NAME] [PHONE_NUMBER] Location [STREET_ADDRESS][PERSON_NAME] Ve…" at bounding box center [395, 183] width 192 height 159
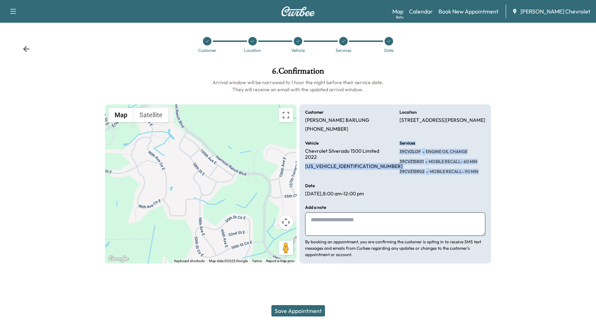
drag, startPoint x: 480, startPoint y: 178, endPoint x: 389, endPoint y: 142, distance: 98.1
click at [389, 142] on div "Customer [PERSON_NAME] [PHONE_NUMBER] Location [STREET_ADDRESS][PERSON_NAME] Ve…" at bounding box center [395, 183] width 192 height 159
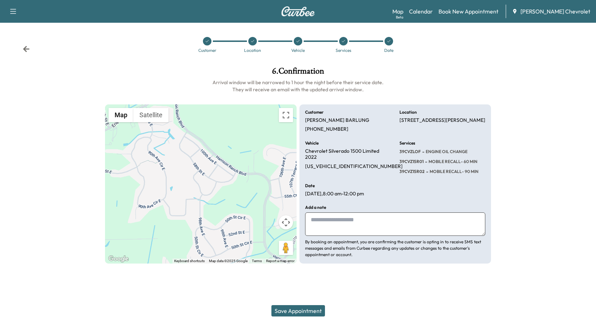
click at [386, 134] on div "Customer [PERSON_NAME] [PHONE_NUMBER] Location [STREET_ADDRESS][PERSON_NAME] Ve…" at bounding box center [395, 183] width 192 height 159
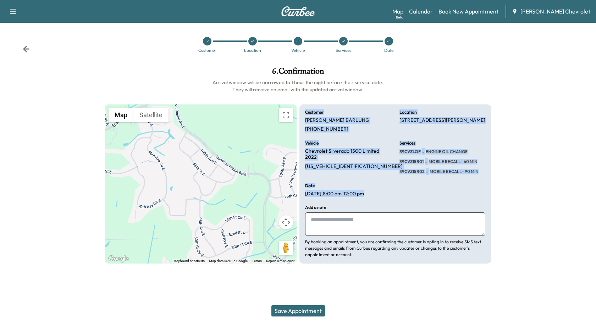
drag, startPoint x: 301, startPoint y: 110, endPoint x: 489, endPoint y: 201, distance: 208.7
click at [489, 201] on div "Customer [PERSON_NAME] [PHONE_NUMBER] Location [STREET_ADDRESS][PERSON_NAME] Ve…" at bounding box center [395, 183] width 192 height 159
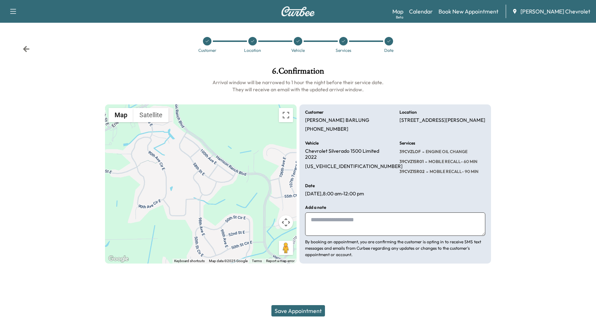
drag, startPoint x: 481, startPoint y: 197, endPoint x: 461, endPoint y: 183, distance: 24.9
click at [480, 195] on div "Customer [PERSON_NAME] [PHONE_NUMBER] Location [STREET_ADDRESS][PERSON_NAME] Ve…" at bounding box center [395, 183] width 192 height 159
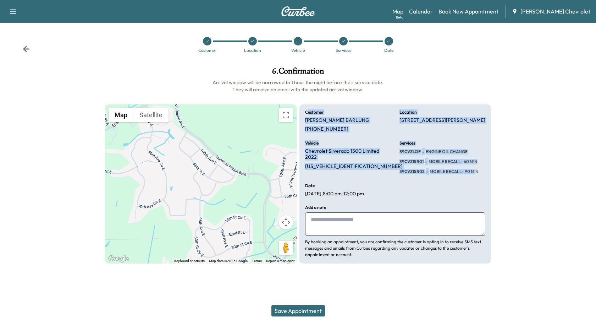
drag, startPoint x: 475, startPoint y: 181, endPoint x: 308, endPoint y: 106, distance: 182.6
click at [308, 106] on div "Customer [PERSON_NAME] [PHONE_NUMBER] Location [STREET_ADDRESS][PERSON_NAME] Ve…" at bounding box center [395, 183] width 192 height 159
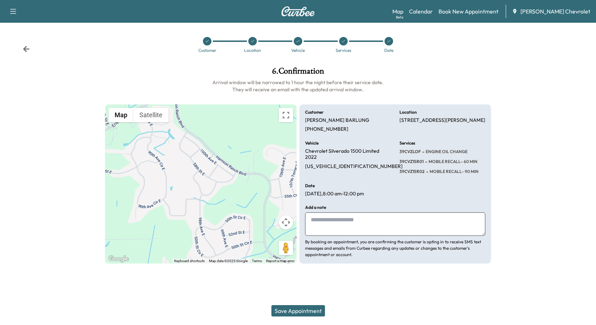
click at [306, 106] on div "Customer [PERSON_NAME] [PHONE_NUMBER] Location [STREET_ADDRESS][PERSON_NAME] Ve…" at bounding box center [395, 183] width 192 height 159
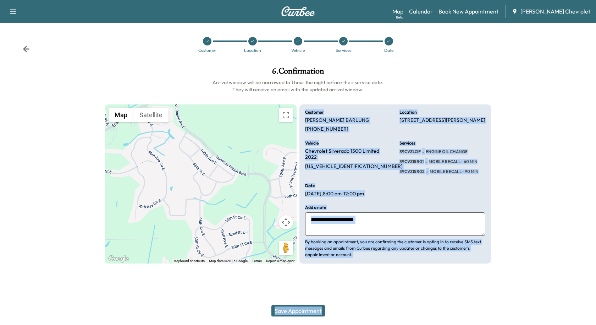
drag, startPoint x: 307, startPoint y: 106, endPoint x: 498, endPoint y: 208, distance: 216.8
click at [498, 208] on div "6 . Confirmation Arrival window will be narrowed to 1 hour the night before the…" at bounding box center [298, 165] width 596 height 208
click at [458, 198] on div "Customer [PERSON_NAME] [PHONE_NUMBER] Location [STREET_ADDRESS][PERSON_NAME] Ve…" at bounding box center [395, 183] width 192 height 159
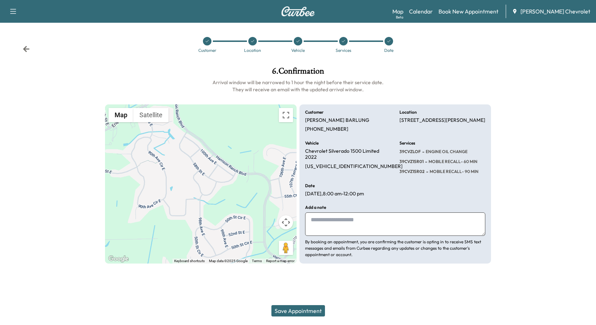
click at [401, 219] on textarea at bounding box center [395, 223] width 180 height 23
drag, startPoint x: 410, startPoint y: 199, endPoint x: 301, endPoint y: 107, distance: 142.7
click at [301, 107] on div "Customer [PERSON_NAME] [PHONE_NUMBER] Location [STREET_ADDRESS][PERSON_NAME] Ve…" at bounding box center [395, 183] width 192 height 159
click at [307, 105] on div "Customer [PERSON_NAME] [PHONE_NUMBER] Location [STREET_ADDRESS][PERSON_NAME] Ve…" at bounding box center [395, 183] width 192 height 159
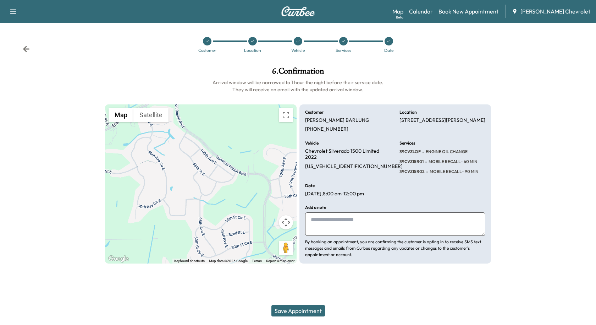
drag, startPoint x: 296, startPoint y: 106, endPoint x: 366, endPoint y: 167, distance: 92.8
click at [352, 155] on div "← Move left → Move right ↑ Move up ↓ Move down + Zoom in - Zoom out Home Jump l…" at bounding box center [298, 183] width 386 height 159
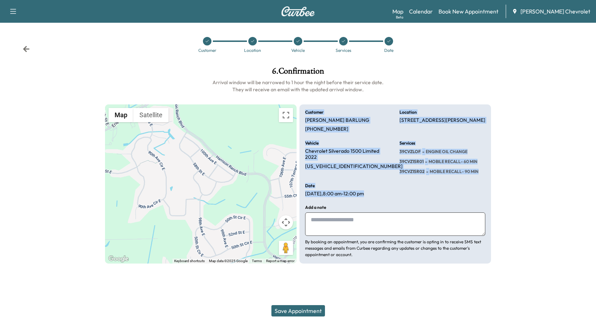
drag, startPoint x: 379, startPoint y: 197, endPoint x: 301, endPoint y: 106, distance: 120.2
click at [301, 108] on div "Customer [PERSON_NAME] [PHONE_NUMBER] Location [STREET_ADDRESS][PERSON_NAME] Ve…" at bounding box center [395, 183] width 192 height 159
click at [301, 101] on div "6 . Confirmation Arrival window will be narrowed to 1 hour the night before the…" at bounding box center [297, 165] width 397 height 208
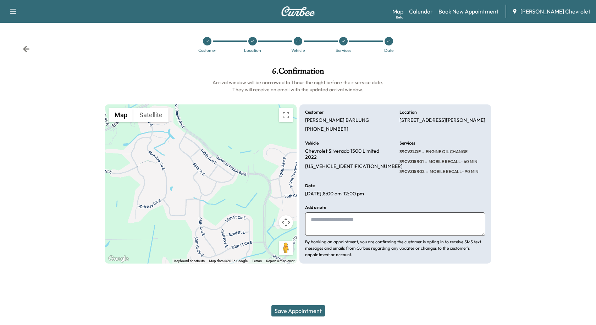
drag, startPoint x: 322, startPoint y: 227, endPoint x: 344, endPoint y: 205, distance: 30.9
click at [323, 227] on textarea at bounding box center [395, 223] width 180 height 23
click at [342, 229] on textarea at bounding box center [395, 223] width 180 height 23
click at [351, 216] on textarea at bounding box center [395, 223] width 180 height 23
click at [304, 312] on button "Save Appointment" at bounding box center [298, 310] width 54 height 11
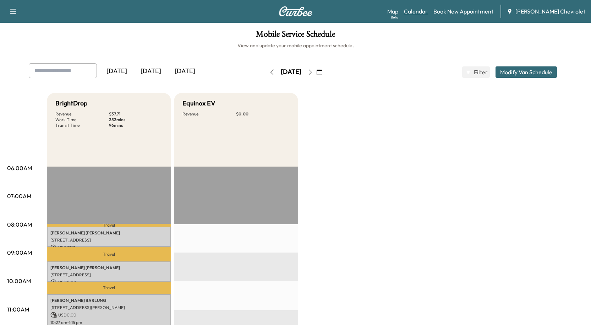
click at [419, 9] on link "Calendar" at bounding box center [416, 11] width 24 height 9
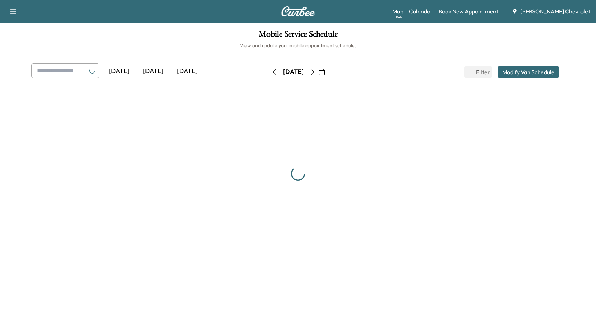
click at [465, 10] on link "Book New Appointment" at bounding box center [469, 11] width 60 height 9
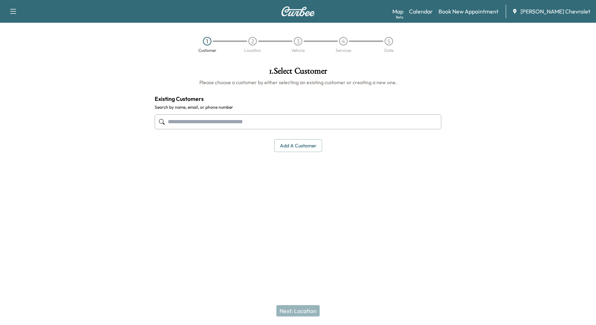
click at [286, 117] on input "text" at bounding box center [298, 121] width 287 height 15
type input "*"
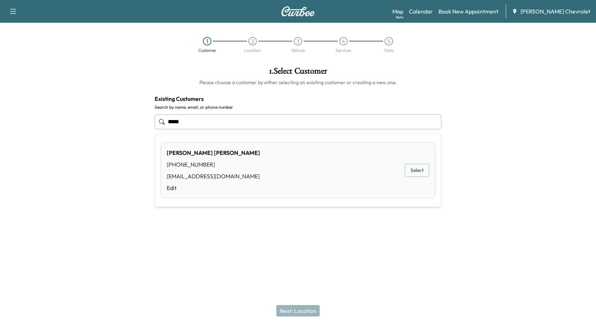
click at [219, 156] on div "[PERSON_NAME] [PHONE_NUMBER] [EMAIL_ADDRESS][DOMAIN_NAME] Edit Select" at bounding box center [298, 170] width 275 height 56
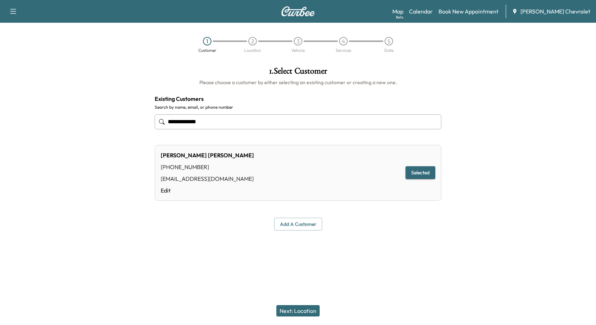
type input "**********"
click at [293, 308] on button "Next: Location" at bounding box center [297, 310] width 43 height 11
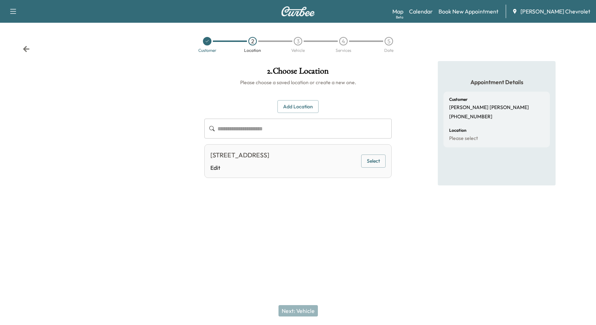
click at [365, 162] on button "Select" at bounding box center [373, 160] width 24 height 13
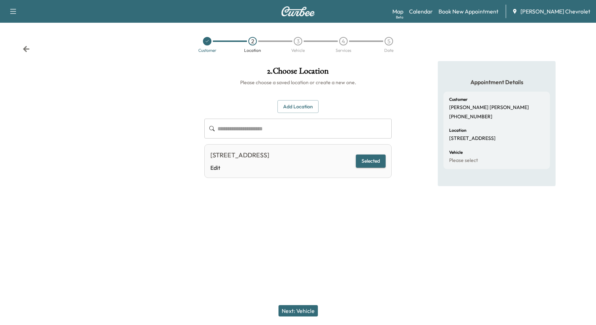
click at [293, 312] on button "Next: Vehicle" at bounding box center [298, 310] width 39 height 11
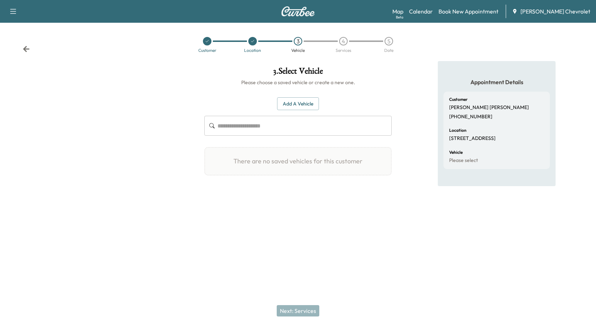
click at [281, 106] on button "Add a Vehicle" at bounding box center [298, 103] width 42 height 13
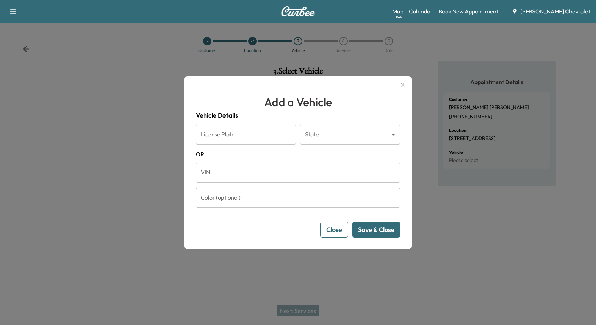
click at [237, 176] on input "VIN" at bounding box center [298, 172] width 204 height 20
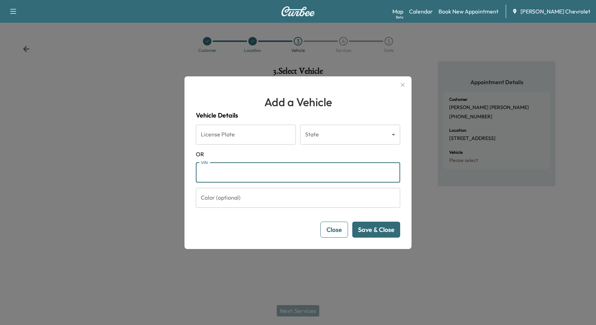
click at [225, 173] on input "VIN" at bounding box center [298, 172] width 204 height 20
paste input "**********"
click at [252, 173] on input "**********" at bounding box center [298, 172] width 204 height 20
click at [259, 173] on input "**********" at bounding box center [298, 172] width 204 height 20
drag, startPoint x: 244, startPoint y: 170, endPoint x: 270, endPoint y: 159, distance: 28.3
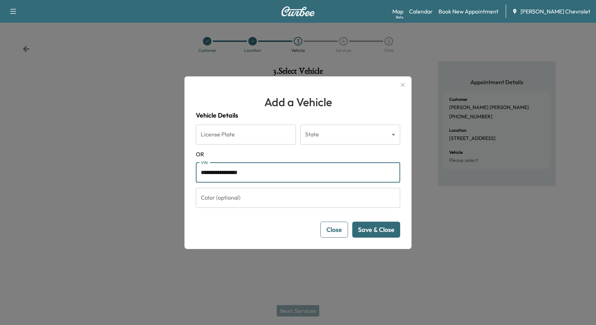
click at [270, 159] on form "**********" at bounding box center [298, 181] width 204 height 113
click at [258, 170] on input "**********" at bounding box center [298, 172] width 204 height 20
drag, startPoint x: 250, startPoint y: 173, endPoint x: 268, endPoint y: 175, distance: 17.1
click at [268, 175] on input "**********" at bounding box center [298, 172] width 204 height 20
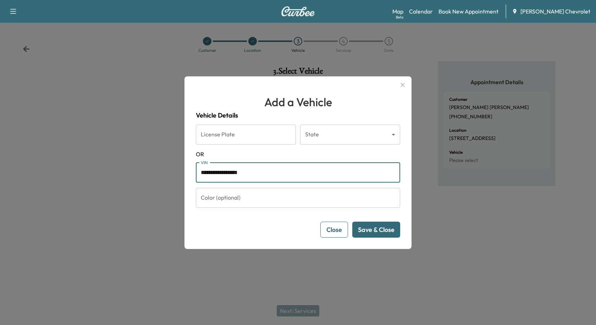
drag, startPoint x: 255, startPoint y: 176, endPoint x: 265, endPoint y: 175, distance: 10.0
click at [265, 175] on input "**********" at bounding box center [298, 172] width 204 height 20
type input "**********"
click at [353, 226] on button "Save & Close" at bounding box center [376, 229] width 48 height 16
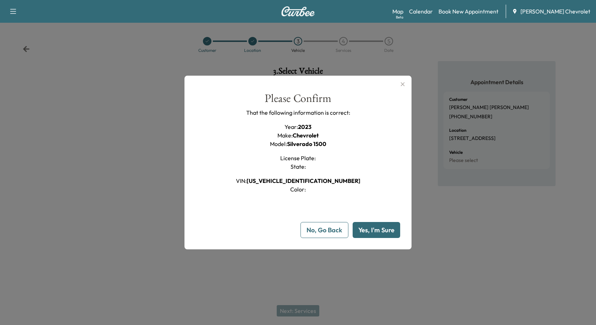
click at [371, 230] on button "Yes, I'm Sure" at bounding box center [377, 230] width 48 height 16
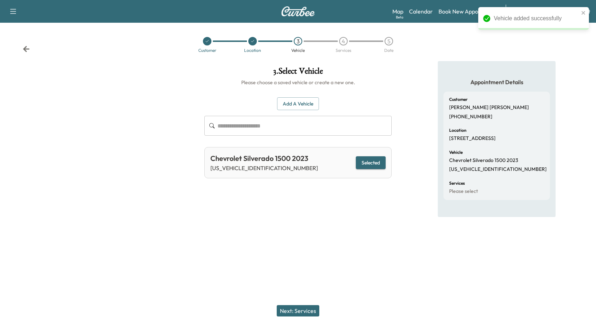
click at [311, 309] on button "Next: Services" at bounding box center [298, 310] width 43 height 11
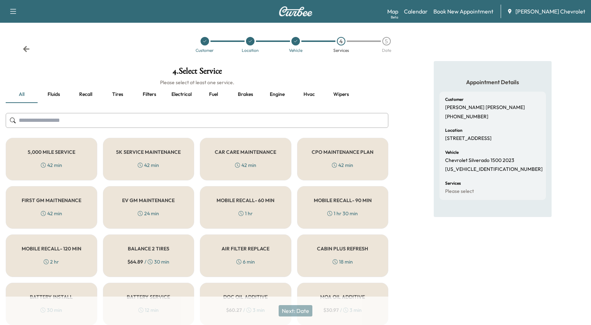
click at [77, 117] on input "text" at bounding box center [197, 120] width 382 height 15
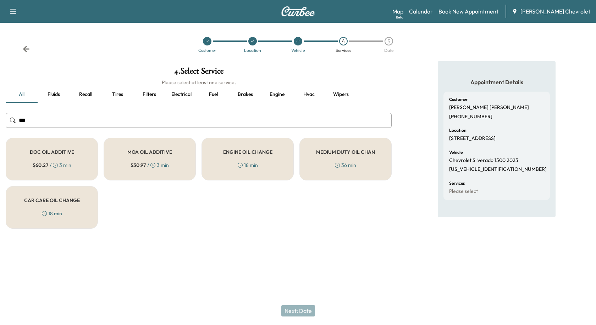
type input "***"
click at [263, 157] on div "ENGINE OIL CHANGE 18 min" at bounding box center [248, 159] width 92 height 43
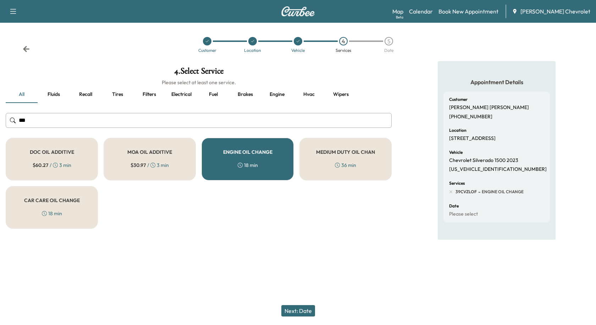
click at [303, 314] on button "Next: Date" at bounding box center [298, 310] width 34 height 11
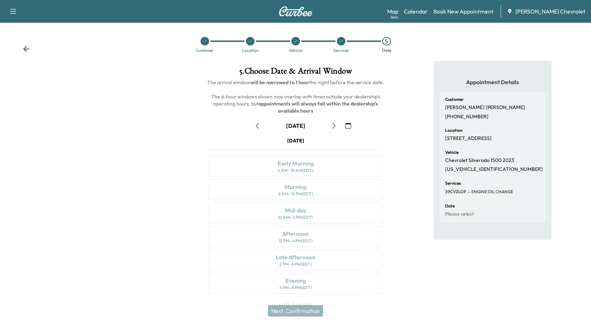
click at [330, 126] on button "button" at bounding box center [334, 125] width 12 height 11
click at [350, 123] on icon "button" at bounding box center [348, 126] width 6 height 6
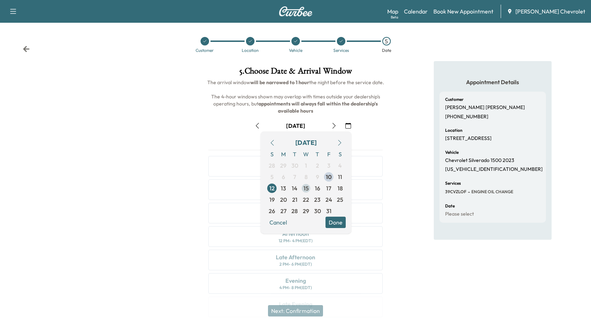
click at [308, 190] on span "15" at bounding box center [305, 188] width 5 height 9
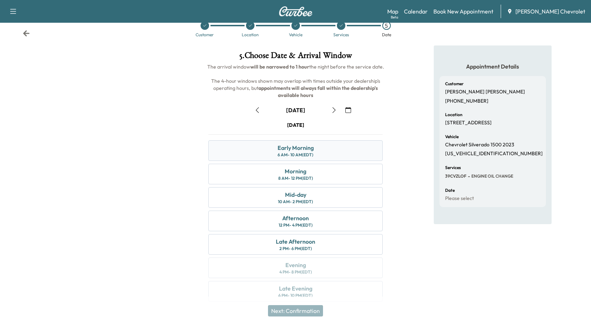
scroll to position [23, 0]
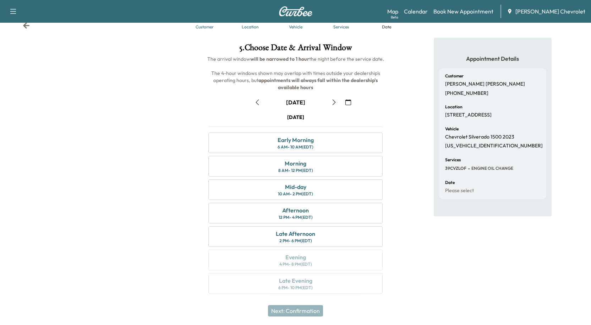
drag, startPoint x: 281, startPoint y: 105, endPoint x: 313, endPoint y: 101, distance: 32.1
click at [313, 101] on div "[DATE]" at bounding box center [295, 102] width 89 height 11
click at [401, 205] on div "Appointment Details Customer [PERSON_NAME] [PHONE_NUMBER] Location [STREET_ADDR…" at bounding box center [492, 170] width 197 height 264
drag, startPoint x: 269, startPoint y: 117, endPoint x: 333, endPoint y: 120, distance: 64.6
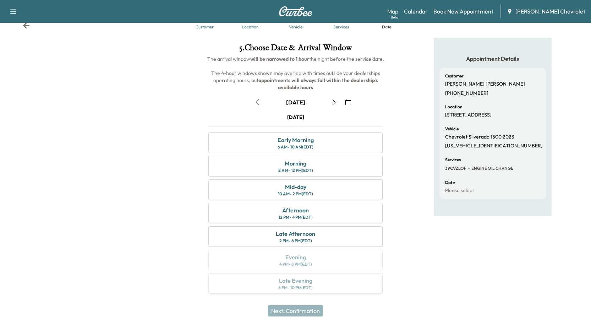
click at [333, 120] on div "[DATE]" at bounding box center [295, 117] width 174 height 7
click at [334, 119] on div "[DATE]" at bounding box center [295, 117] width 174 height 7
click at [418, 205] on div "Appointment Details Customer [PERSON_NAME] [PHONE_NUMBER] Location [STREET_ADDR…" at bounding box center [492, 170] width 197 height 264
click at [28, 27] on icon at bounding box center [26, 25] width 7 height 7
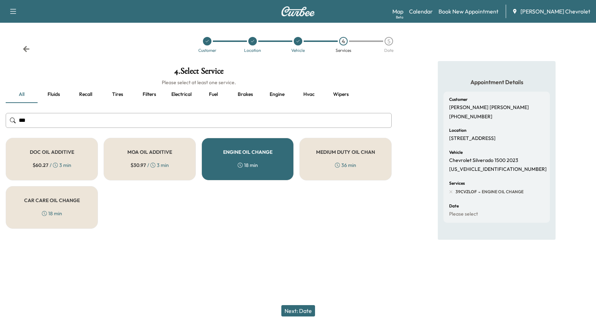
click at [142, 118] on input "***" at bounding box center [199, 120] width 386 height 15
type input "*"
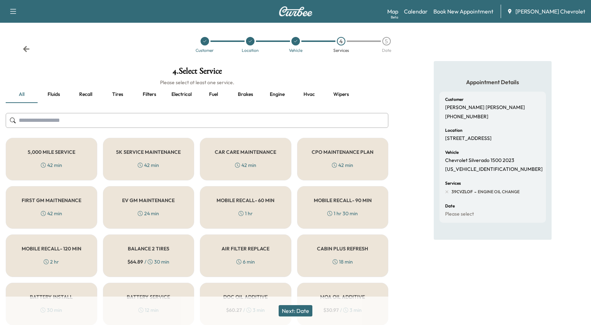
type input "*"
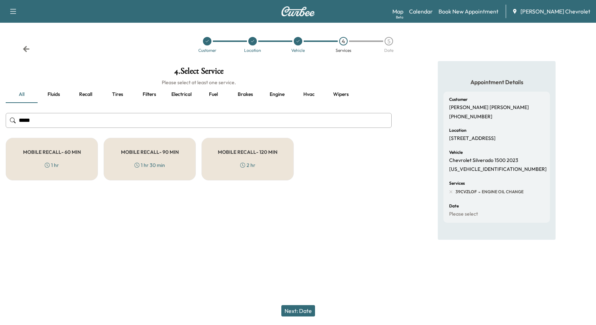
type input "*****"
click at [127, 166] on div "MOBILE RECALL- 90 MIN 1 hr 30 min" at bounding box center [150, 159] width 92 height 43
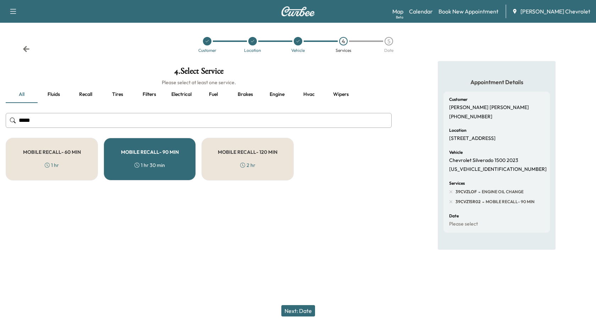
click at [293, 305] on button "Next: Date" at bounding box center [298, 310] width 34 height 11
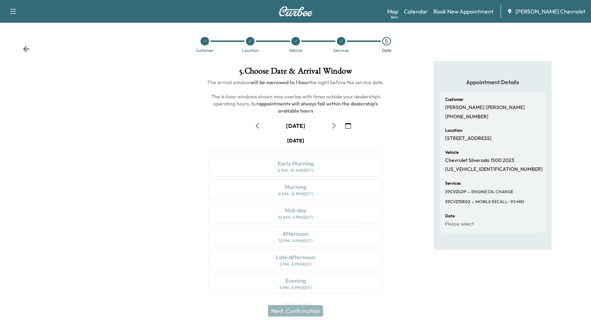
click at [336, 128] on icon "button" at bounding box center [334, 126] width 6 height 6
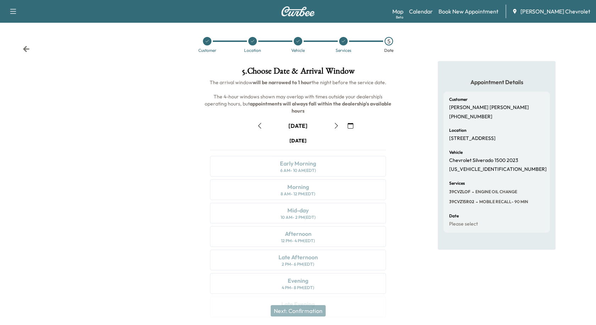
click at [336, 128] on icon "button" at bounding box center [336, 126] width 6 height 6
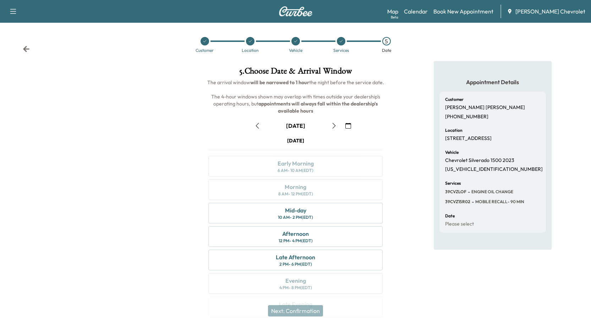
click at [311, 191] on div "[DATE] Early Morning 6 AM - 10 AM (EDT) Morning 8 AM - 12 PM (EDT) Mid-day 10 A…" at bounding box center [296, 228] width 186 height 183
click at [287, 189] on div "[DATE] Early Morning 6 AM - 10 AM (EDT) Morning 8 AM - 12 PM (EDT) Mid-day 10 A…" at bounding box center [296, 228] width 186 height 183
click at [279, 210] on div "Mid-day 10 AM - 2 PM (EDT)" at bounding box center [295, 213] width 174 height 21
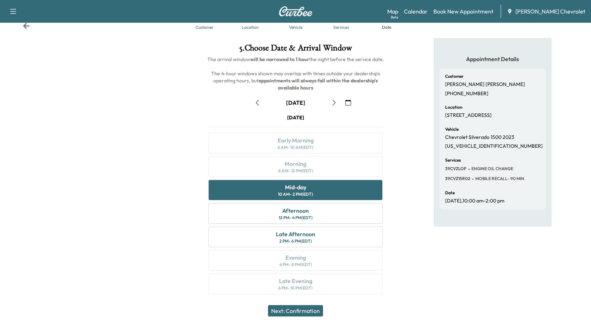
scroll to position [23, 0]
click at [292, 310] on button "Next: Confirmation" at bounding box center [295, 310] width 55 height 11
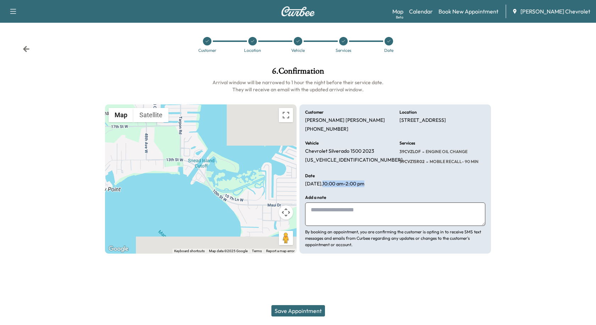
drag, startPoint x: 331, startPoint y: 183, endPoint x: 381, endPoint y: 183, distance: 49.3
click at [381, 183] on div "Date [DATE] 10:00 am - 2:00 pm" at bounding box center [348, 179] width 86 height 13
drag, startPoint x: 332, startPoint y: 184, endPoint x: 367, endPoint y: 183, distance: 35.1
click at [363, 183] on p "[DATE] 10:00 am - 2:00 pm" at bounding box center [334, 184] width 59 height 6
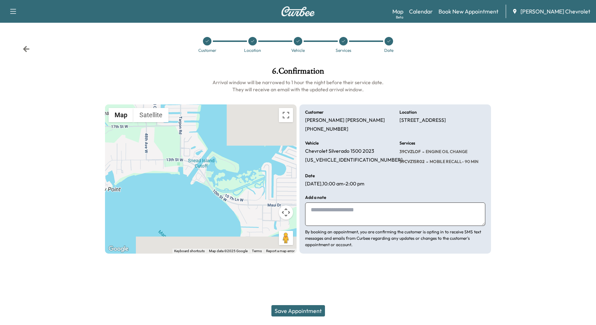
click at [364, 183] on p "[DATE] 10:00 am - 2:00 pm" at bounding box center [334, 184] width 59 height 6
drag, startPoint x: 332, startPoint y: 184, endPoint x: 373, endPoint y: 183, distance: 40.8
click at [364, 183] on p "[DATE] 10:00 am - 2:00 pm" at bounding box center [334, 184] width 59 height 6
click at [381, 183] on div "Date [DATE] 10:00 am - 2:00 pm" at bounding box center [348, 179] width 86 height 13
drag, startPoint x: 331, startPoint y: 184, endPoint x: 374, endPoint y: 184, distance: 42.9
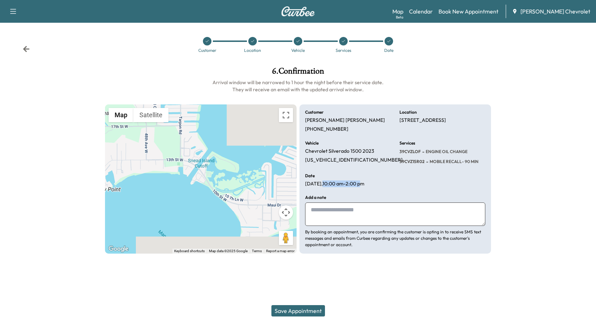
click at [364, 184] on p "[DATE] 10:00 am - 2:00 pm" at bounding box center [334, 184] width 59 height 6
click at [364, 183] on p "[DATE] 10:00 am - 2:00 pm" at bounding box center [334, 184] width 59 height 6
click at [321, 211] on textarea at bounding box center [395, 213] width 180 height 23
drag, startPoint x: 367, startPoint y: 210, endPoint x: 305, endPoint y: 213, distance: 62.5
click at [305, 213] on textarea at bounding box center [395, 213] width 180 height 23
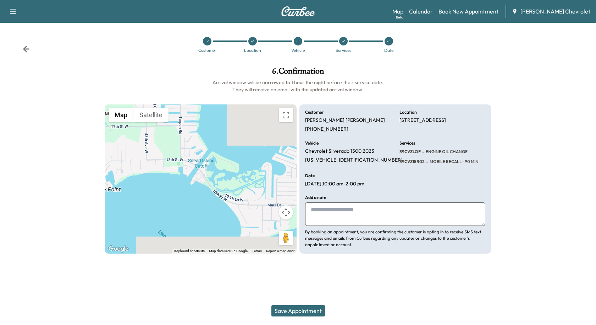
click at [315, 208] on textarea at bounding box center [395, 213] width 180 height 23
drag, startPoint x: 305, startPoint y: 209, endPoint x: 357, endPoint y: 214, distance: 51.7
click at [357, 214] on textarea at bounding box center [395, 213] width 180 height 23
click at [349, 132] on div "Customer [PERSON_NAME] [PHONE_NUMBER]" at bounding box center [348, 121] width 86 height 22
click at [323, 220] on textarea at bounding box center [395, 213] width 180 height 23
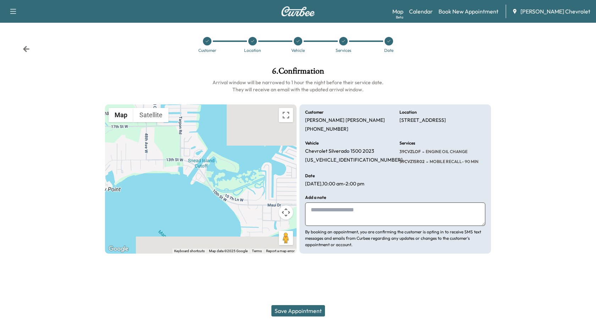
drag, startPoint x: 372, startPoint y: 193, endPoint x: 303, endPoint y: 112, distance: 106.5
click at [298, 114] on div "← Move left → Move right ↑ Move up ↓ Move down + Zoom in - Zoom out Home Jump l…" at bounding box center [298, 178] width 386 height 149
click at [306, 112] on h6 "Customer" at bounding box center [314, 112] width 18 height 4
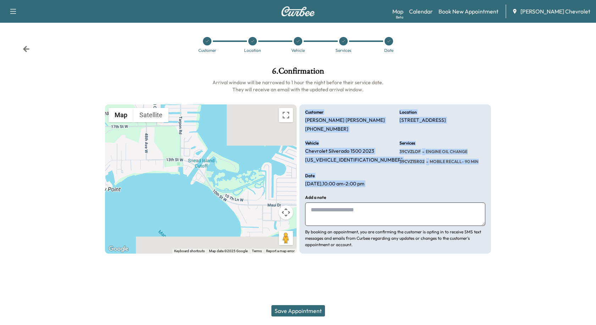
drag, startPoint x: 306, startPoint y: 112, endPoint x: 400, endPoint y: 182, distance: 117.4
click at [398, 182] on div "Customer [PERSON_NAME] [PHONE_NUMBER] Location [STREET_ADDRESS] Vehicle Chevrol…" at bounding box center [395, 178] width 192 height 149
click at [400, 182] on div "Customer [PERSON_NAME] [PHONE_NUMBER] Location [STREET_ADDRESS] Vehicle Chevrol…" at bounding box center [395, 178] width 192 height 149
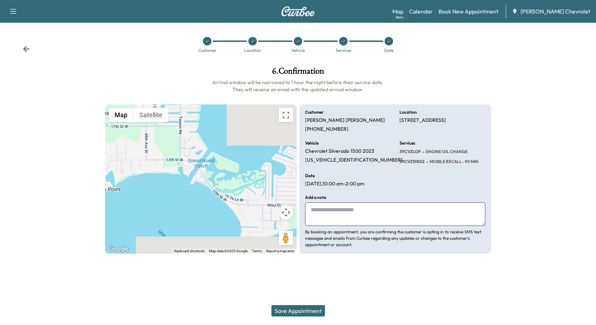
click at [340, 206] on textarea at bounding box center [395, 213] width 180 height 23
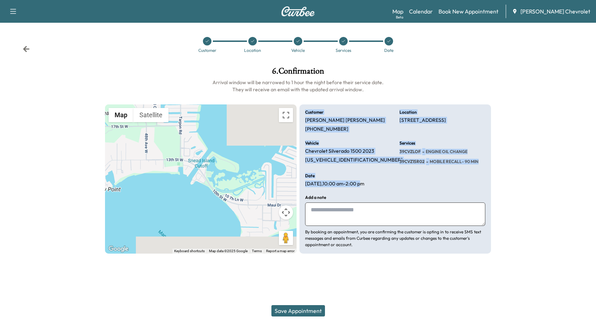
drag, startPoint x: 374, startPoint y: 190, endPoint x: 298, endPoint y: 120, distance: 103.0
click at [298, 121] on div "← Move left → Move right ↑ Move up ↓ Move down + Zoom in - Zoom out Home Jump l…" at bounding box center [298, 178] width 386 height 149
click at [301, 113] on div "Customer [PERSON_NAME] [PHONE_NUMBER] Location [STREET_ADDRESS] Vehicle Chevrol…" at bounding box center [395, 178] width 192 height 149
drag, startPoint x: 387, startPoint y: 183, endPoint x: 297, endPoint y: 101, distance: 121.8
click at [297, 101] on div "6 . Confirmation Arrival window will be narrowed to 1 hour the night before the…" at bounding box center [297, 160] width 397 height 198
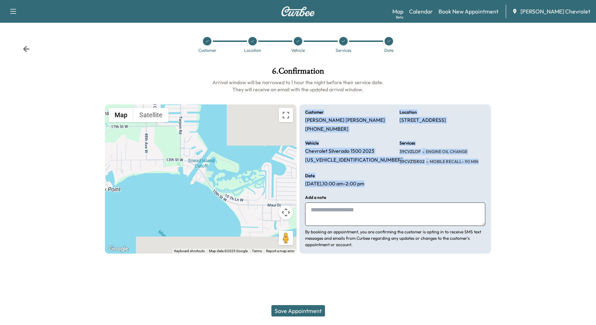
drag, startPoint x: 341, startPoint y: 134, endPoint x: 352, endPoint y: 169, distance: 35.8
click at [341, 135] on div "Customer [PERSON_NAME] [PHONE_NUMBER] Location [STREET_ADDRESS] Vehicle Chevrol…" at bounding box center [395, 178] width 192 height 149
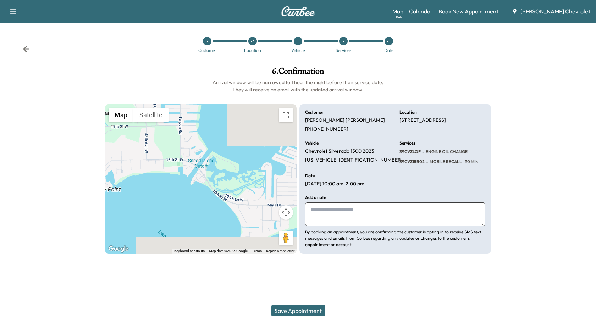
click at [327, 207] on textarea at bounding box center [395, 213] width 180 height 23
click at [335, 211] on textarea at bounding box center [395, 213] width 180 height 23
drag, startPoint x: 386, startPoint y: 191, endPoint x: 307, endPoint y: 99, distance: 121.5
click at [307, 99] on div "6 . Confirmation Arrival window will be narrowed to 1 hour the night before the…" at bounding box center [297, 160] width 397 height 198
click at [375, 160] on div "Vehicle Chevrolet Silverado 1500 2023 [US_VEHICLE_IDENTIFICATION_NUMBER]" at bounding box center [348, 153] width 86 height 24
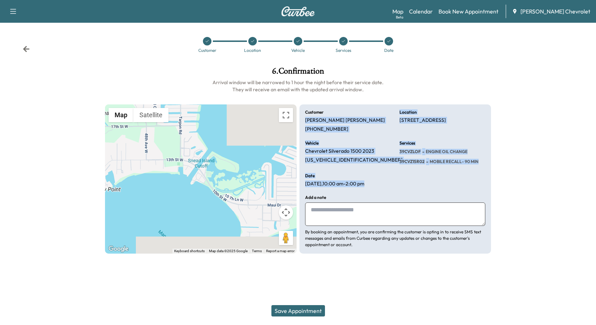
drag, startPoint x: 386, startPoint y: 189, endPoint x: 294, endPoint y: 112, distance: 119.2
click at [295, 114] on div "← Move left → Move right ↑ Move up ↓ Move down + Zoom in - Zoom out Home Jump l…" at bounding box center [298, 178] width 386 height 149
drag, startPoint x: 301, startPoint y: 106, endPoint x: 326, endPoint y: 165, distance: 64.1
click at [302, 106] on div "Customer [PERSON_NAME] [PHONE_NUMBER] Location [STREET_ADDRESS] Vehicle Chevrol…" at bounding box center [395, 178] width 192 height 149
click at [327, 218] on textarea at bounding box center [395, 213] width 180 height 23
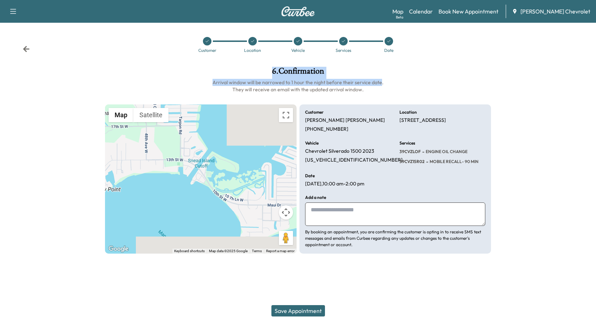
drag, startPoint x: 347, startPoint y: 82, endPoint x: 226, endPoint y: 76, distance: 121.5
click at [227, 76] on div "6 . Confirmation Arrival window will be narrowed to 1 hour the night before the…" at bounding box center [298, 80] width 386 height 26
click at [217, 76] on h1 "6 . Confirmation" at bounding box center [298, 73] width 386 height 12
drag, startPoint x: 379, startPoint y: 91, endPoint x: 210, endPoint y: 76, distance: 170.3
click at [211, 76] on div "6 . Confirmation Arrival window will be narrowed to 1 hour the night before the…" at bounding box center [298, 80] width 386 height 26
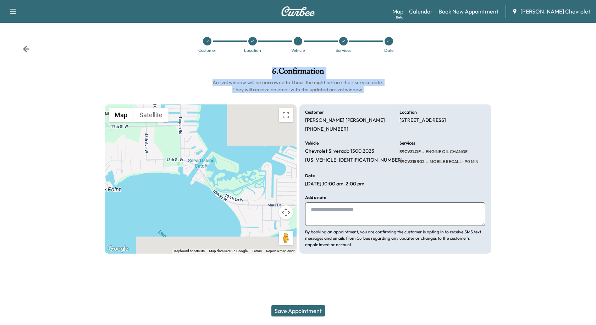
click at [213, 68] on h1 "6 . Confirmation" at bounding box center [298, 73] width 386 height 12
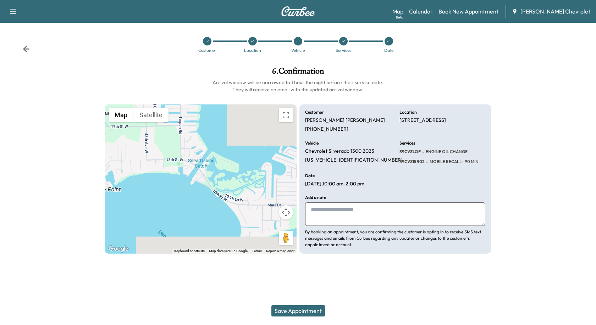
click at [355, 220] on textarea at bounding box center [395, 213] width 180 height 23
click at [324, 214] on textarea at bounding box center [395, 213] width 180 height 23
drag, startPoint x: 357, startPoint y: 182, endPoint x: 386, endPoint y: 183, distance: 28.4
click at [386, 183] on div "Date [DATE] 10:00 am - 2:00 pm" at bounding box center [348, 179] width 86 height 13
click at [384, 183] on div "Date [DATE] 10:00 am - 2:00 pm" at bounding box center [348, 179] width 86 height 13
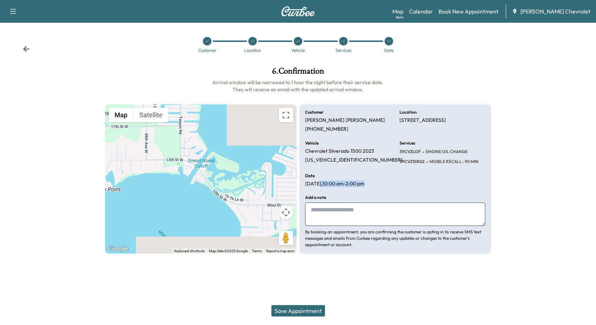
drag, startPoint x: 377, startPoint y: 183, endPoint x: 316, endPoint y: 182, distance: 60.7
click at [316, 182] on div "Date [DATE] 10:00 am - 2:00 pm" at bounding box center [348, 179] width 86 height 13
click at [311, 177] on h6 "Date" at bounding box center [310, 175] width 10 height 4
drag, startPoint x: 385, startPoint y: 182, endPoint x: 300, endPoint y: 180, distance: 84.5
click at [298, 186] on div "← Move left → Move right ↑ Move up ↓ Move down + Zoom in - Zoom out Home Jump l…" at bounding box center [298, 178] width 386 height 149
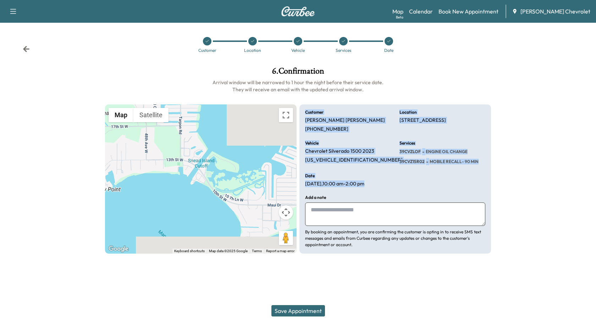
drag, startPoint x: 388, startPoint y: 185, endPoint x: 380, endPoint y: 186, distance: 8.2
click at [387, 186] on div "Date [DATE] 10:00 am - 2:00 pm" at bounding box center [348, 179] width 86 height 13
click at [380, 186] on div "Date [DATE] 10:00 am - 2:00 pm" at bounding box center [348, 179] width 86 height 13
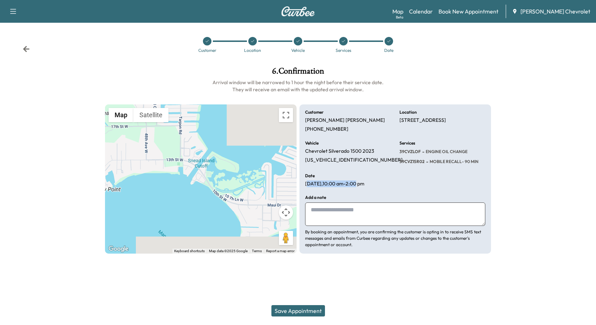
drag, startPoint x: 368, startPoint y: 180, endPoint x: 306, endPoint y: 181, distance: 61.7
click at [306, 181] on div "Date [DATE] 10:00 am - 2:00 pm" at bounding box center [348, 179] width 86 height 13
click at [349, 182] on p "[DATE] 10:00 am - 2:00 pm" at bounding box center [334, 184] width 59 height 6
drag, startPoint x: 376, startPoint y: 183, endPoint x: 304, endPoint y: 181, distance: 72.1
click at [304, 181] on div "Customer [PERSON_NAME] [PHONE_NUMBER] Location [STREET_ADDRESS] Vehicle Chevrol…" at bounding box center [395, 178] width 192 height 149
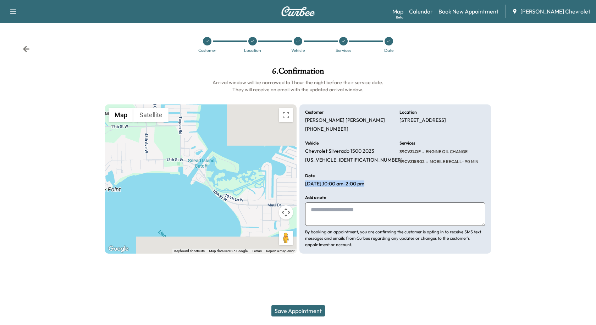
click at [352, 175] on div "Date [DATE] 10:00 am - 2:00 pm" at bounding box center [348, 179] width 86 height 13
click at [371, 209] on textarea at bounding box center [395, 213] width 180 height 23
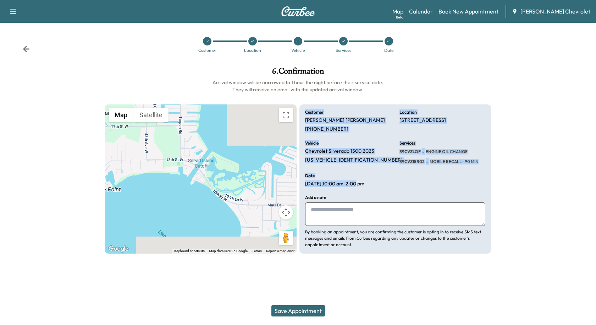
drag, startPoint x: 302, startPoint y: 114, endPoint x: 388, endPoint y: 179, distance: 107.9
click at [370, 177] on div "Customer [PERSON_NAME] [PHONE_NUMBER] Location [STREET_ADDRESS] Vehicle Chevrol…" at bounding box center [395, 178] width 192 height 149
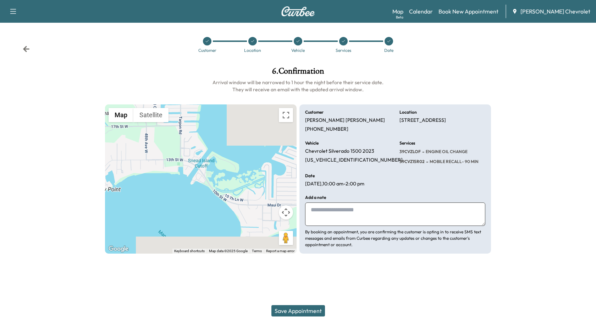
click at [388, 179] on div "Date [DATE] 10:00 am - 2:00 pm" at bounding box center [348, 179] width 86 height 13
click at [293, 310] on button "Save Appointment" at bounding box center [298, 310] width 54 height 11
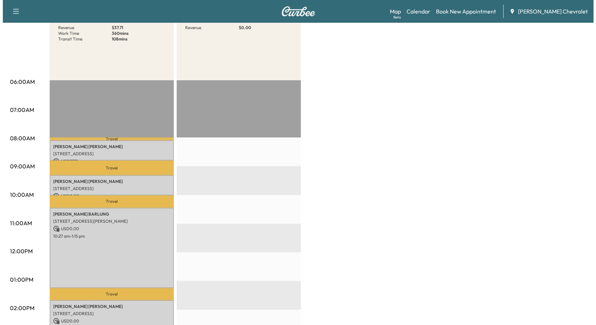
scroll to position [106, 0]
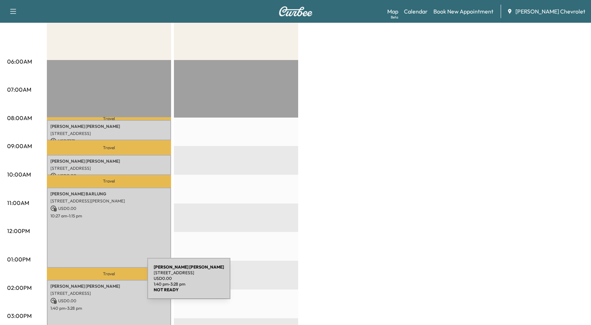
click at [89, 286] on p "[PERSON_NAME]" at bounding box center [108, 286] width 117 height 6
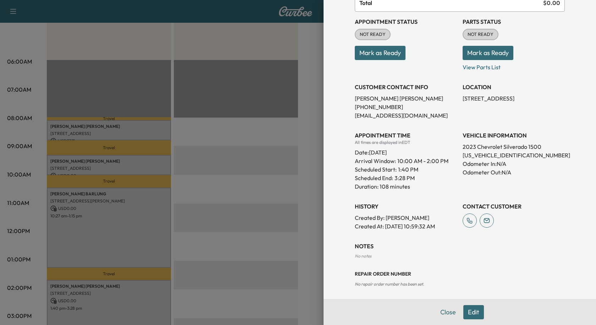
scroll to position [83, 0]
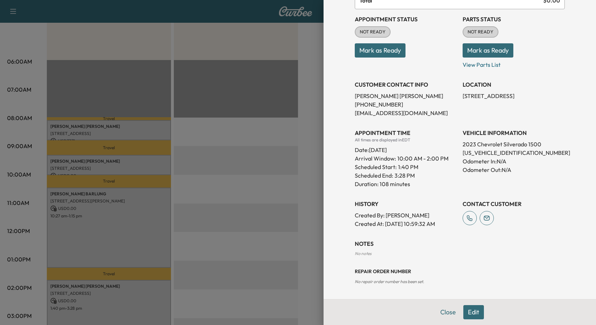
click at [470, 311] on button "Edit" at bounding box center [473, 312] width 21 height 14
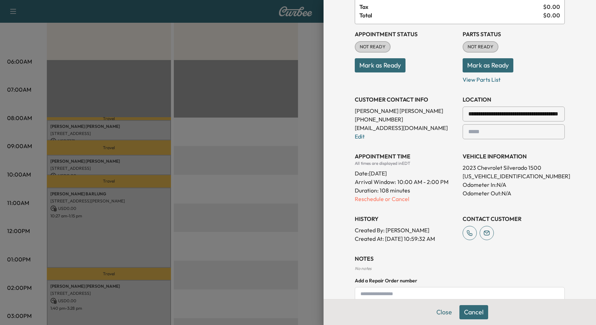
scroll to position [98, 0]
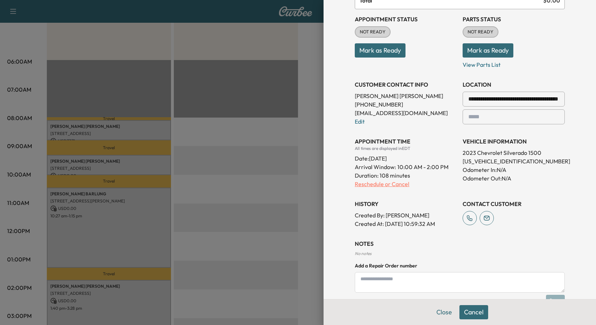
click at [381, 184] on p "Reschedule or Cancel" at bounding box center [406, 184] width 102 height 9
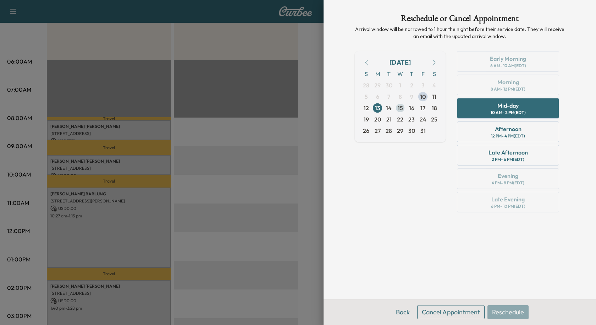
click at [401, 110] on span "15" at bounding box center [400, 108] width 5 height 9
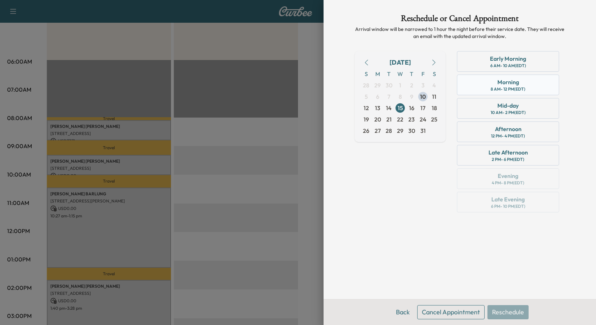
click at [502, 88] on div "8 AM - 12 PM (EDT)" at bounding box center [508, 89] width 35 height 6
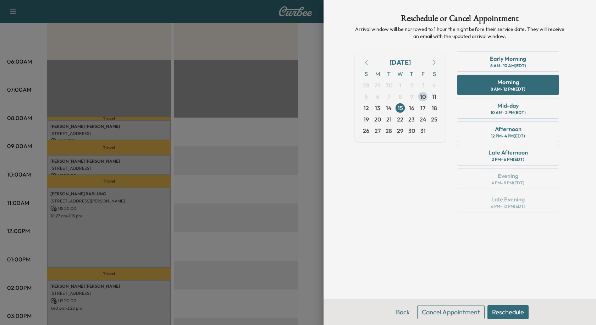
click at [518, 308] on button "Reschedule" at bounding box center [507, 312] width 41 height 14
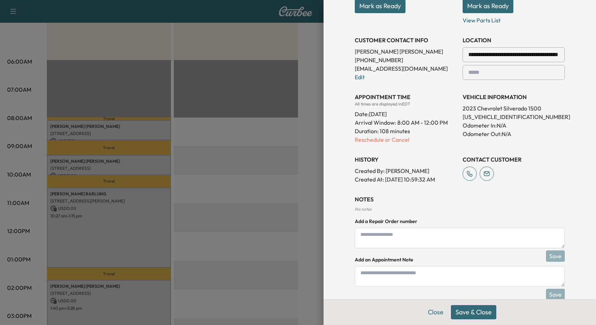
click at [476, 315] on button "Save & Close" at bounding box center [473, 312] width 45 height 14
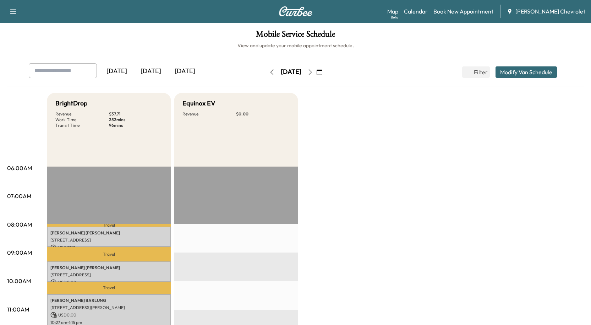
click at [311, 74] on icon "button" at bounding box center [309, 72] width 3 height 6
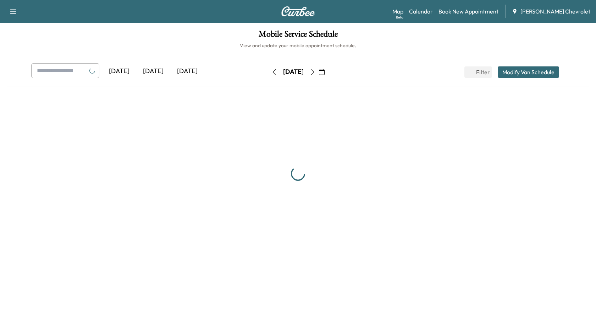
click at [319, 74] on button "button" at bounding box center [313, 71] width 12 height 11
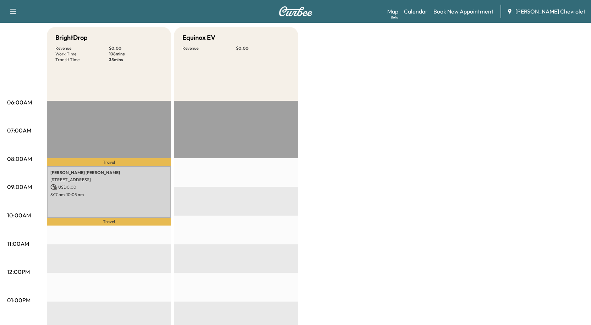
scroll to position [71, 0]
